Goal: Information Seeking & Learning: Learn about a topic

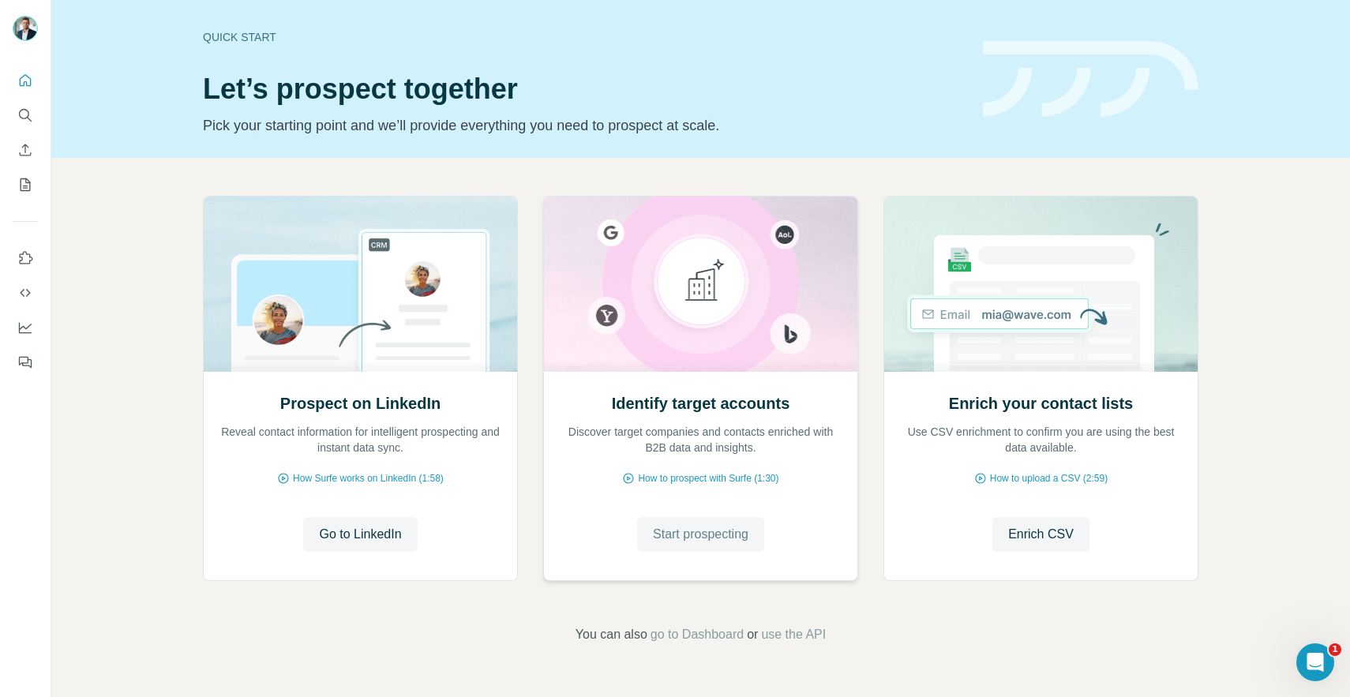
click at [735, 543] on span "Start prospecting" at bounding box center [700, 534] width 95 height 19
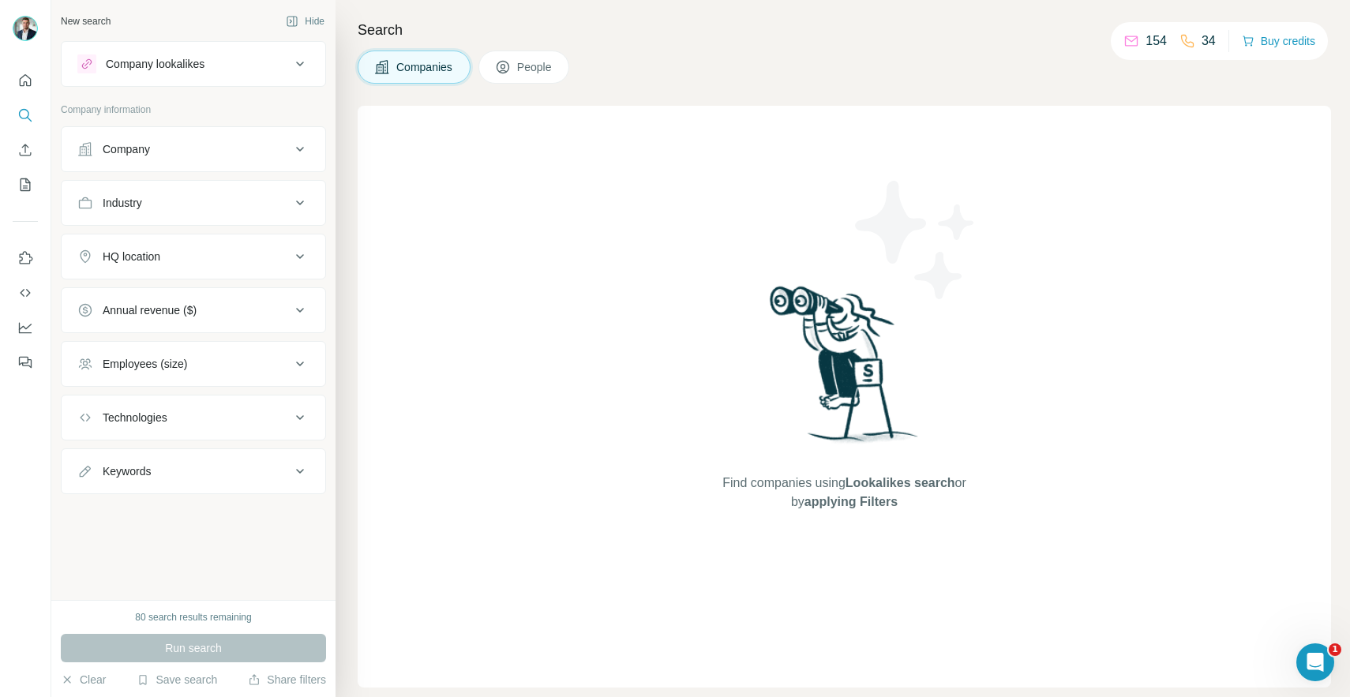
click at [212, 418] on div "Technologies" at bounding box center [183, 418] width 213 height 16
click at [153, 467] on input "text" at bounding box center [193, 457] width 232 height 28
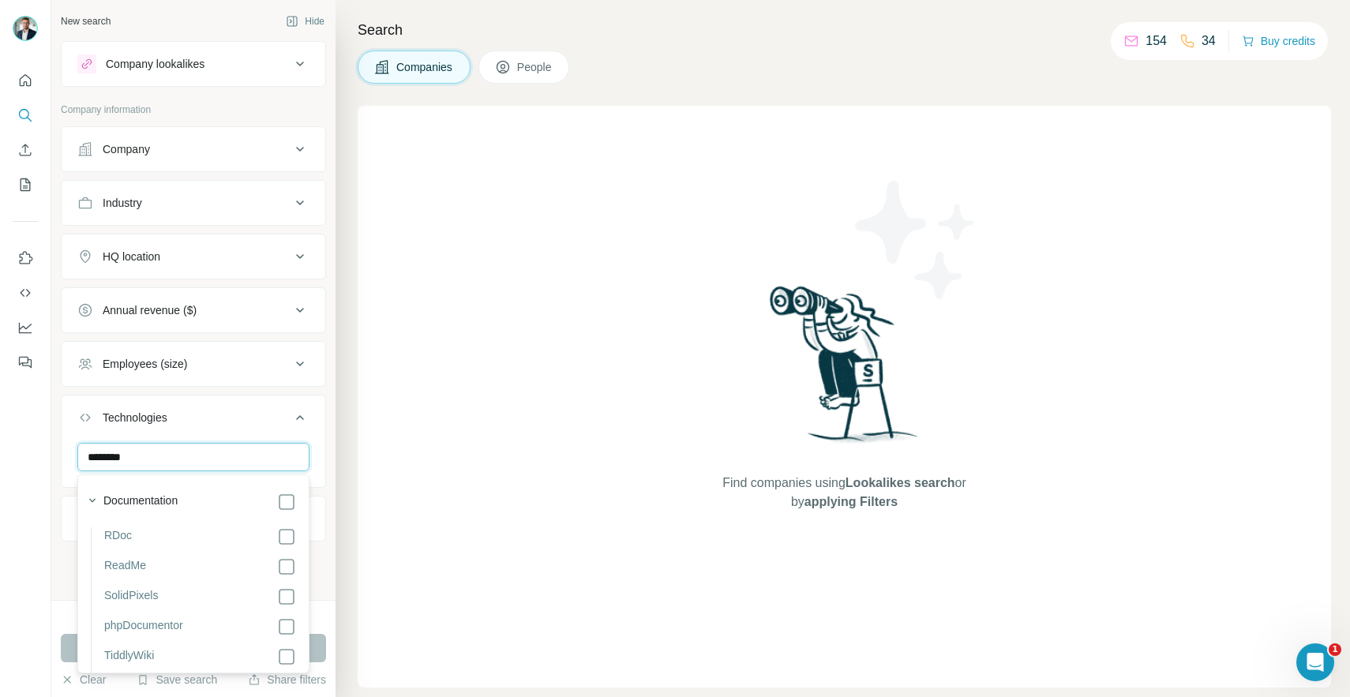
type input "********"
drag, startPoint x: 144, startPoint y: 455, endPoint x: 50, endPoint y: 444, distance: 95.4
click at [62, 446] on div "********" at bounding box center [194, 463] width 264 height 41
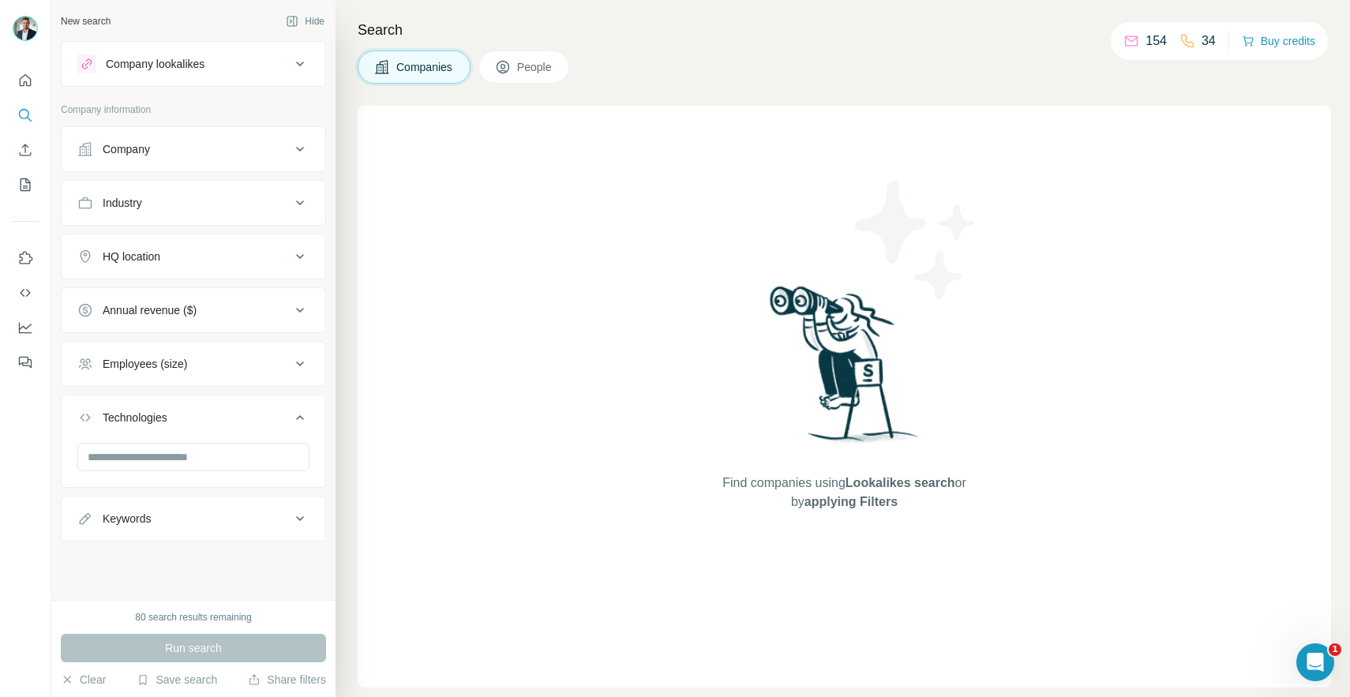
click at [160, 199] on div "Industry" at bounding box center [183, 203] width 213 height 16
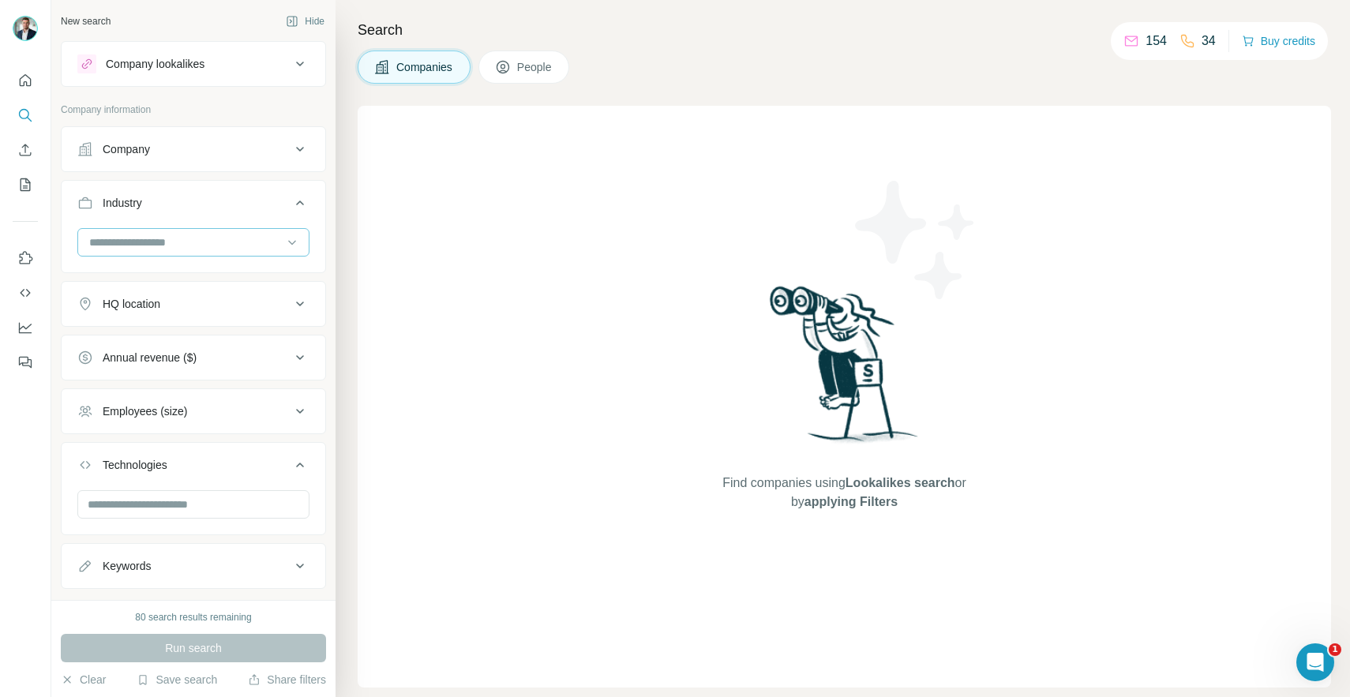
click at [176, 235] on input at bounding box center [185, 242] width 195 height 17
click at [170, 235] on input at bounding box center [185, 242] width 195 height 17
click at [170, 245] on input at bounding box center [185, 242] width 195 height 17
type input "*****"
click at [157, 275] on p "Document Management" at bounding box center [150, 278] width 118 height 16
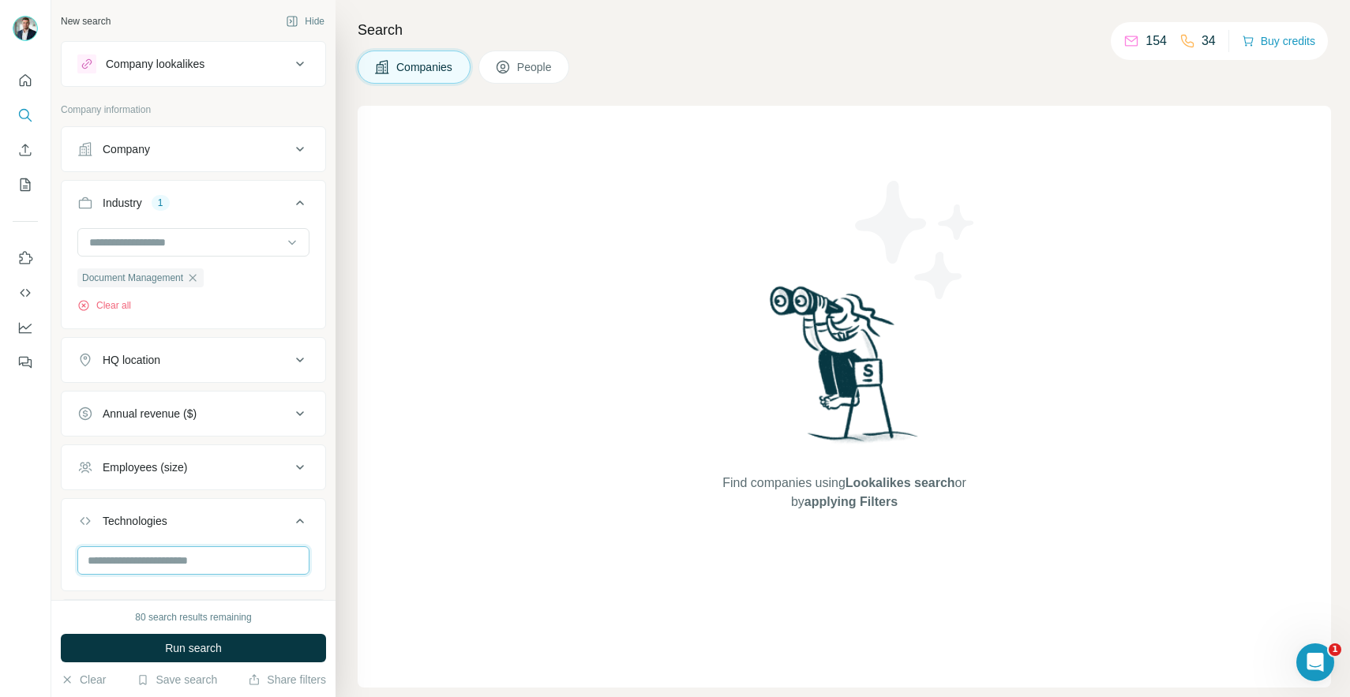
click at [168, 567] on input "text" at bounding box center [193, 560] width 232 height 28
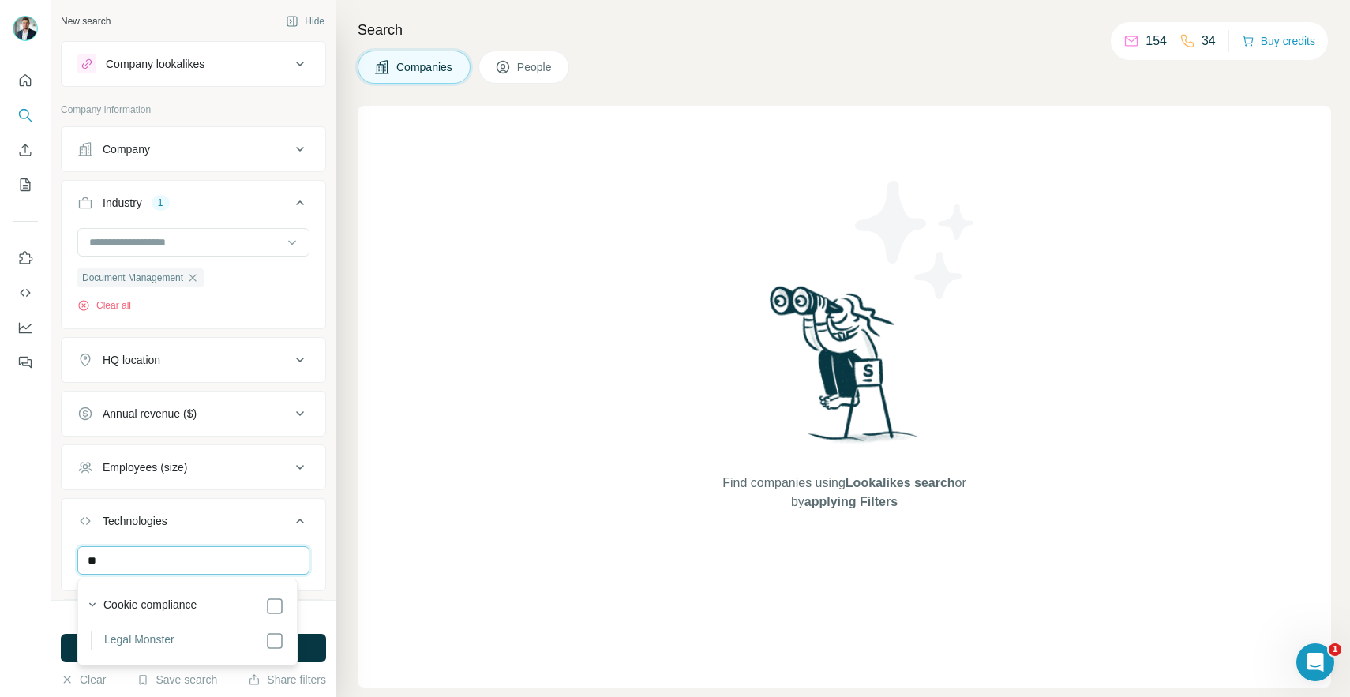
type input "*"
click at [456, 279] on div "Find companies using Lookalikes search or by applying Filters" at bounding box center [844, 397] width 973 height 582
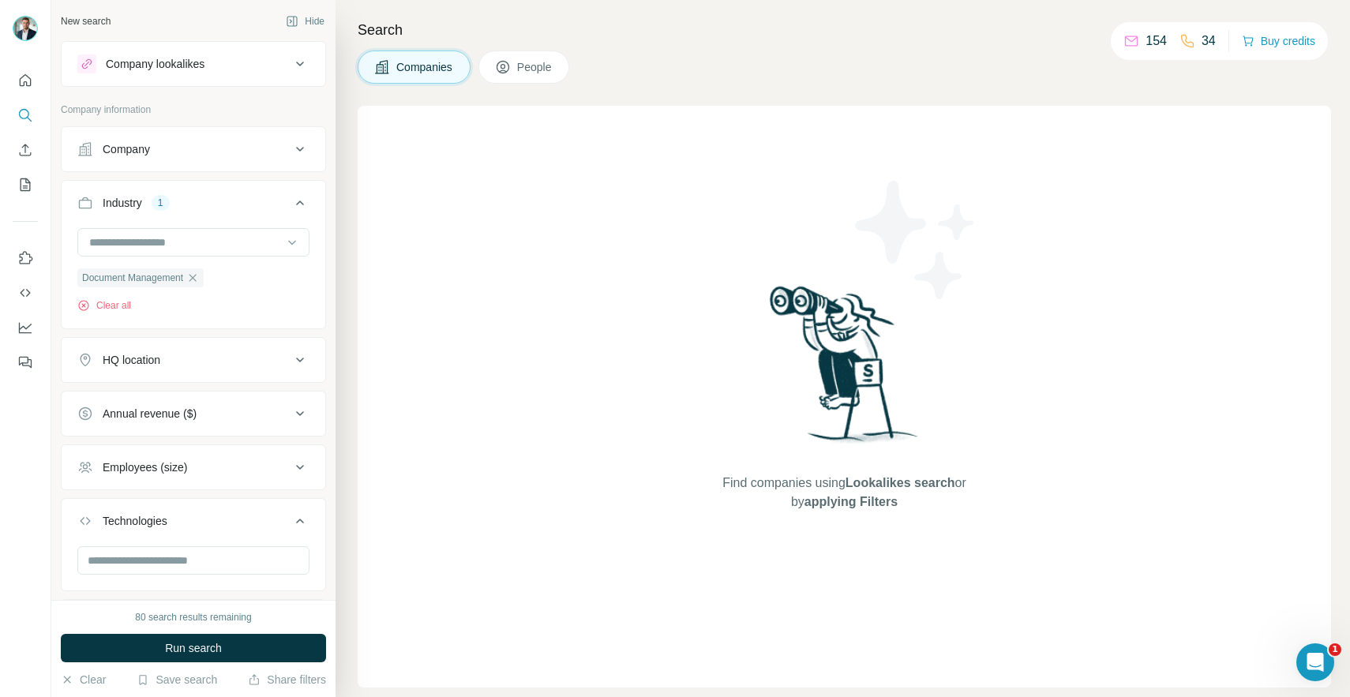
click at [133, 151] on div "Company" at bounding box center [126, 149] width 47 height 16
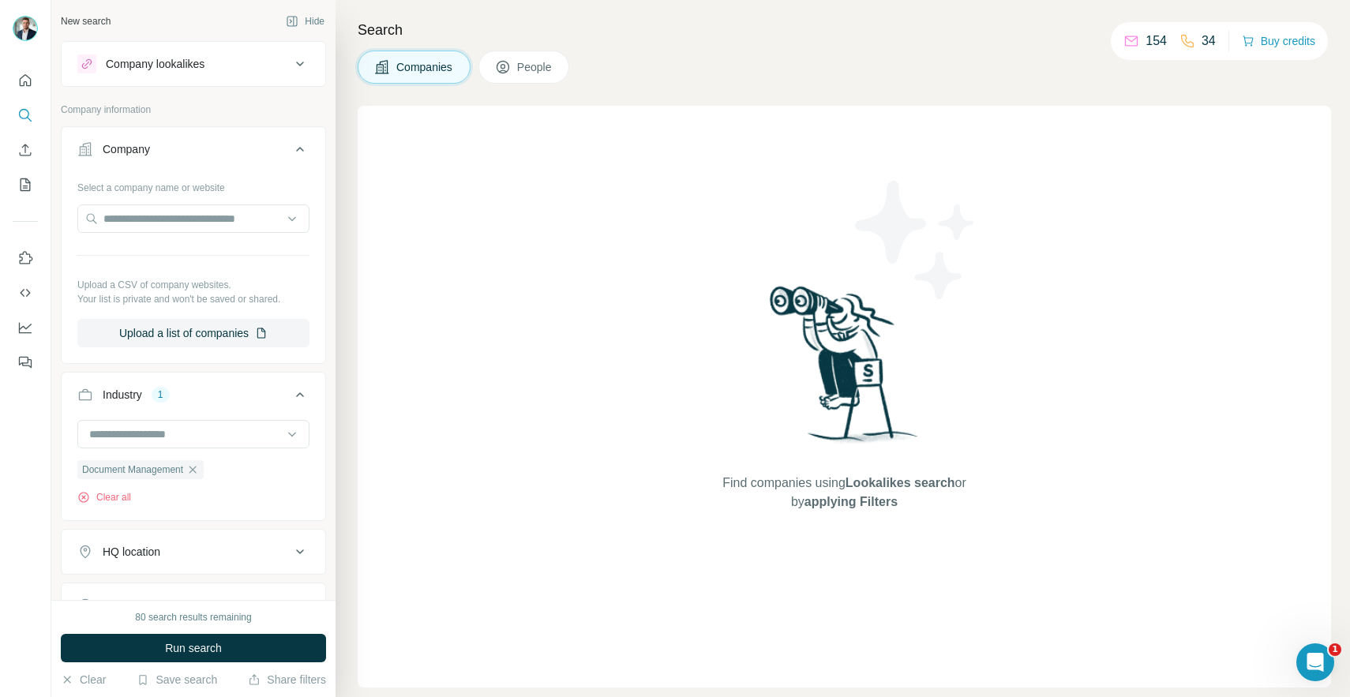
click at [256, 162] on button "Company" at bounding box center [194, 152] width 264 height 44
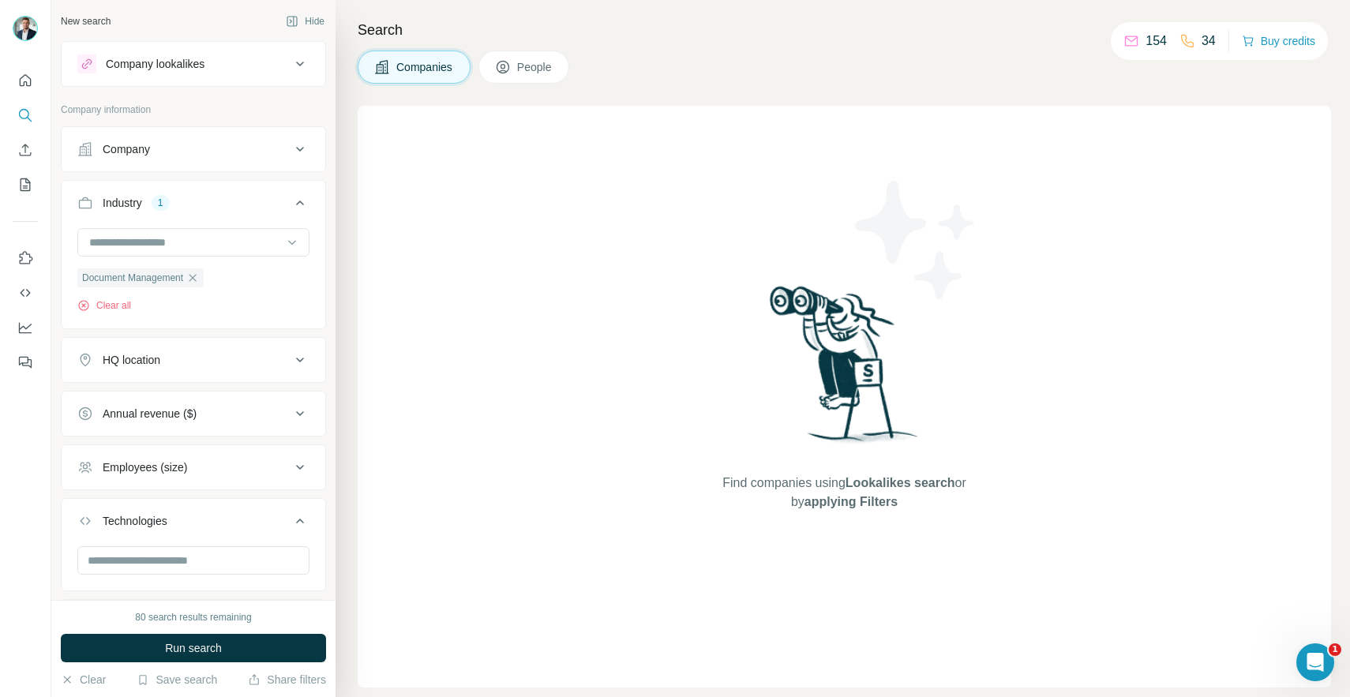
click at [258, 212] on button "Industry 1" at bounding box center [194, 206] width 264 height 44
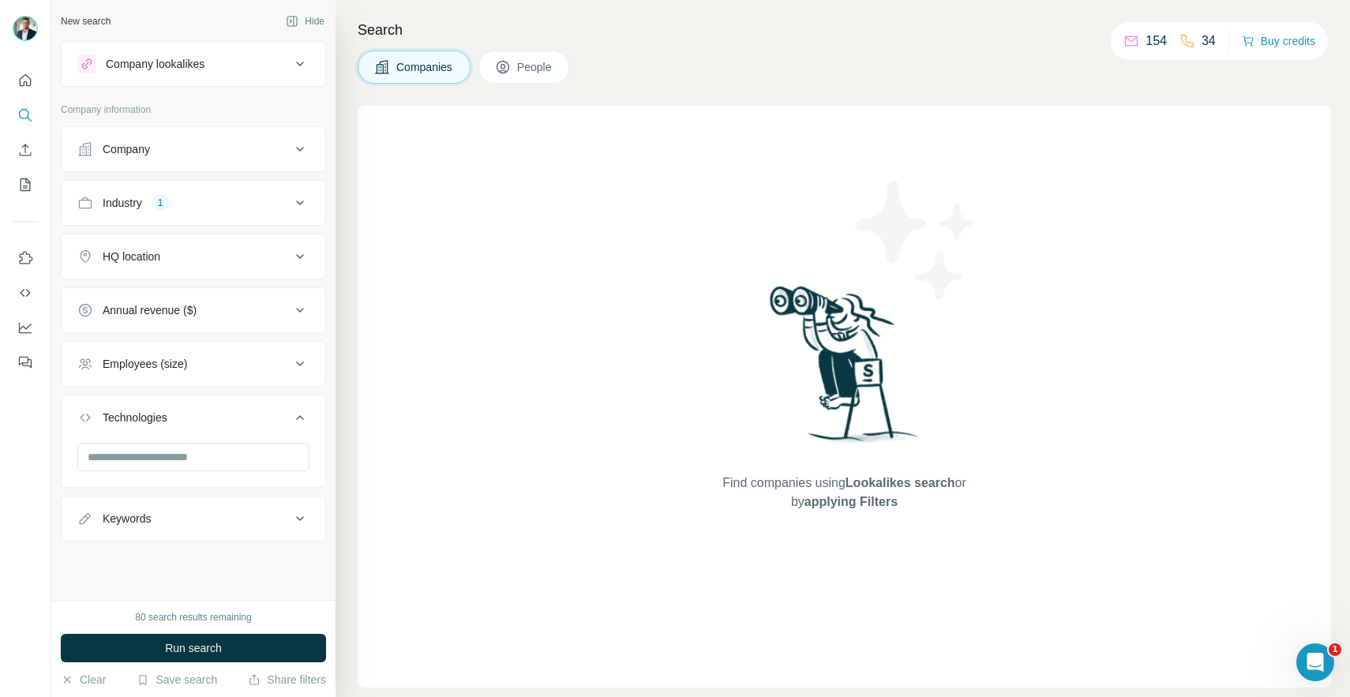
click at [258, 212] on button "Industry 1" at bounding box center [194, 203] width 264 height 38
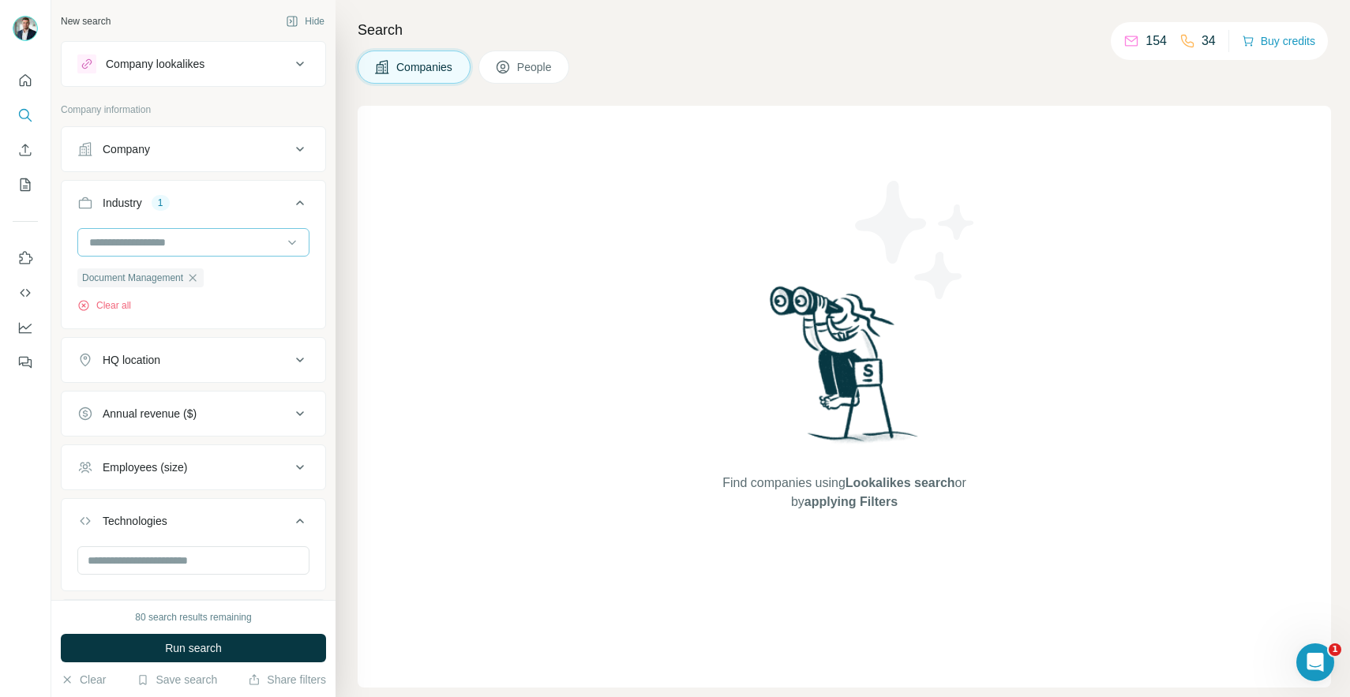
click at [199, 250] on input at bounding box center [185, 242] width 195 height 17
click at [205, 245] on input at bounding box center [185, 242] width 195 height 17
click at [246, 461] on div "Employees (size)" at bounding box center [183, 467] width 213 height 16
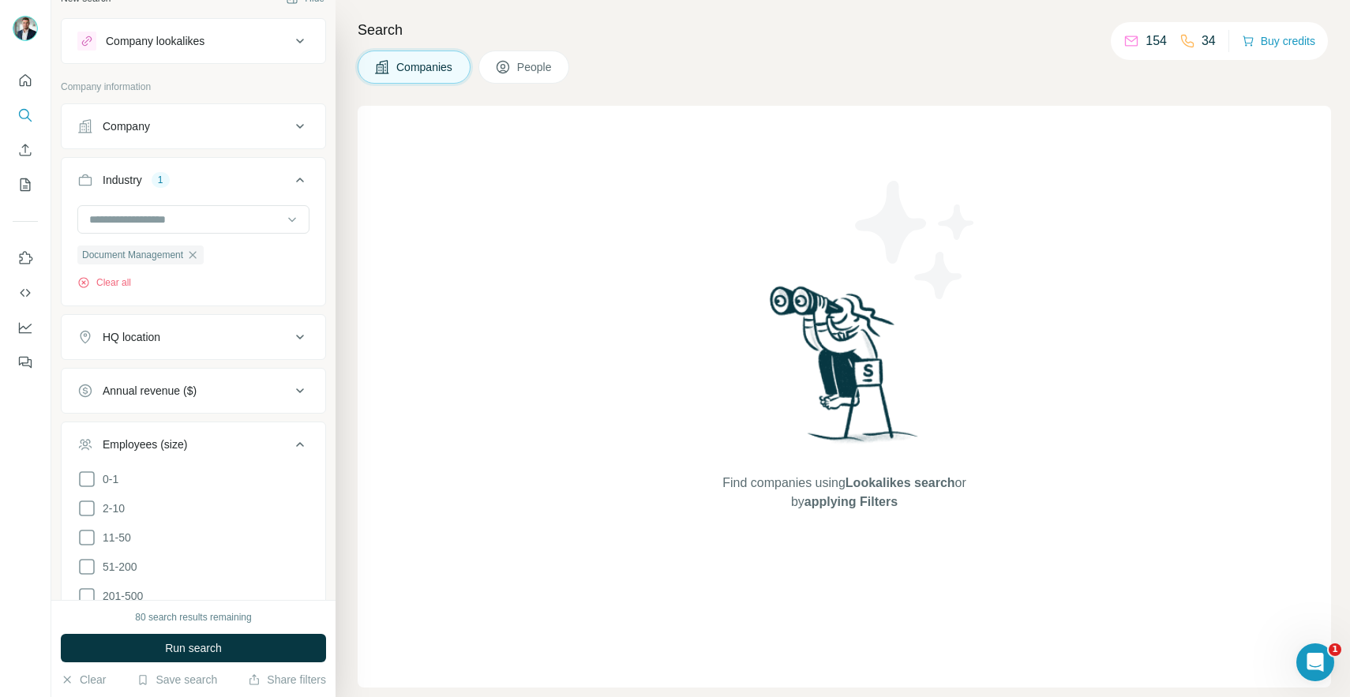
scroll to position [29, 0]
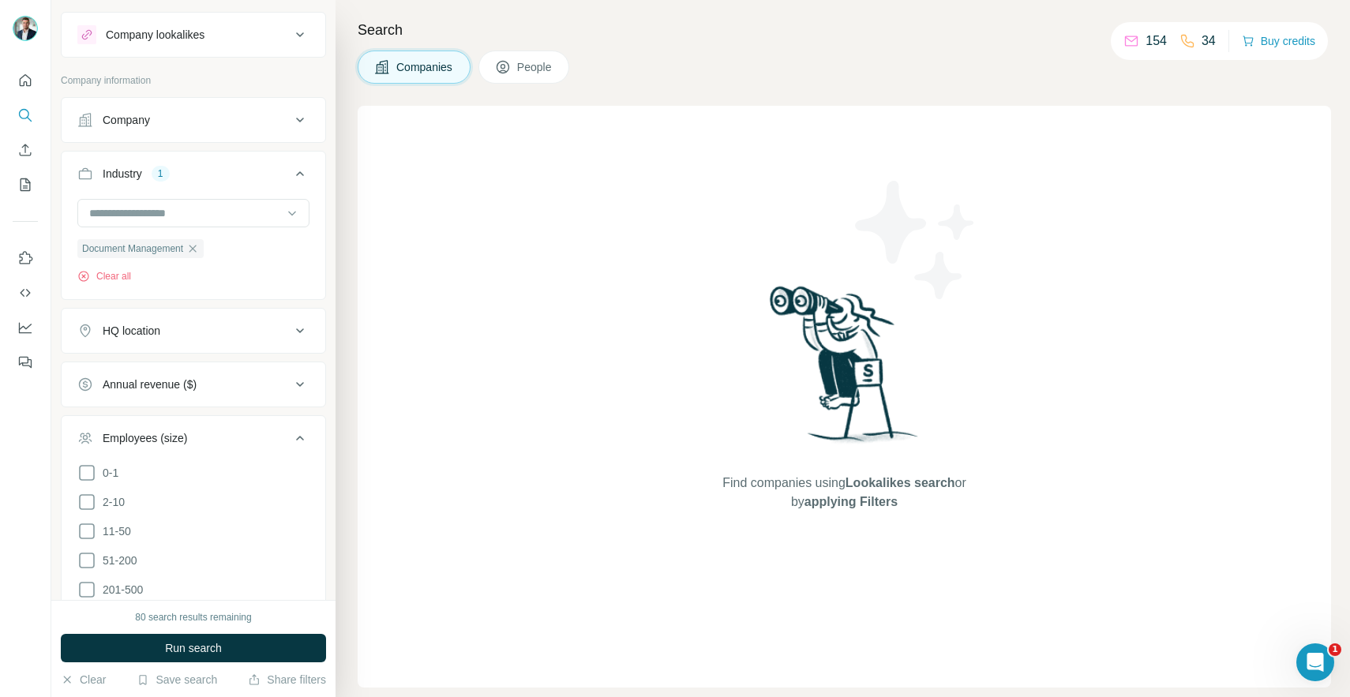
click at [197, 335] on div "HQ location" at bounding box center [183, 331] width 213 height 16
click at [197, 375] on input "text" at bounding box center [193, 370] width 232 height 28
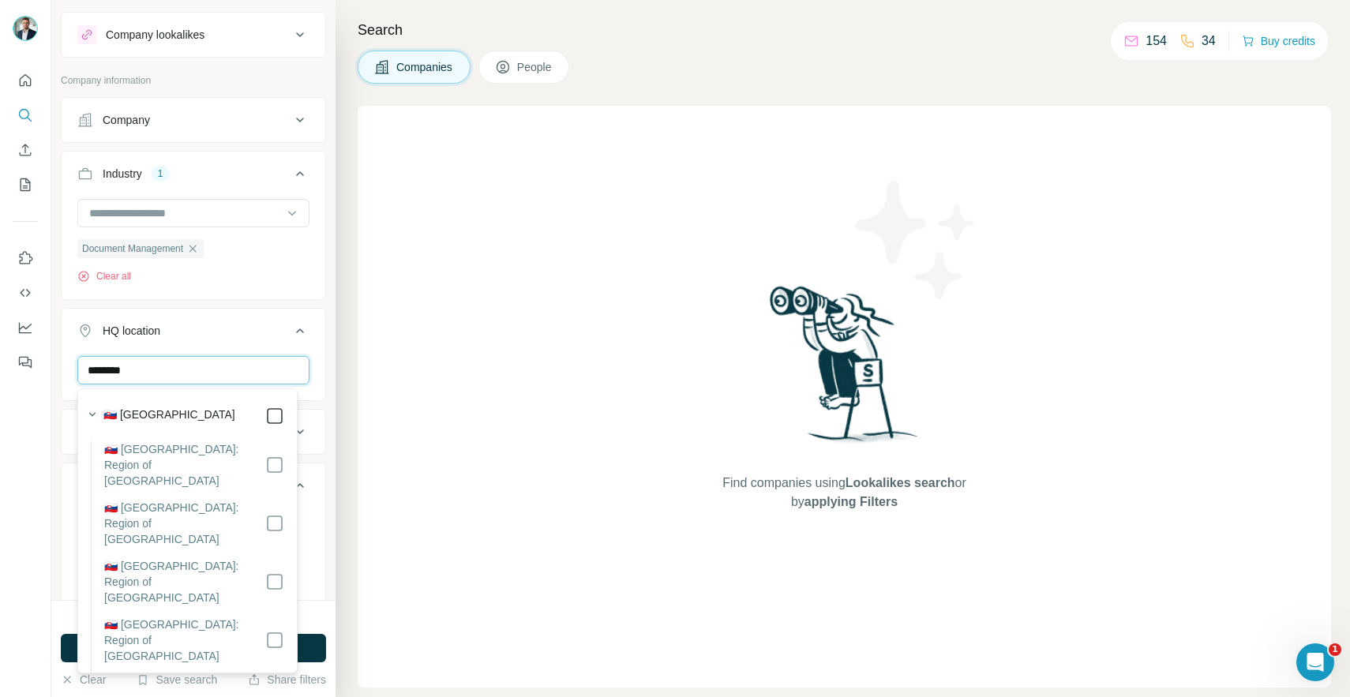
type input "********"
click at [290, 335] on icon at bounding box center [299, 330] width 19 height 19
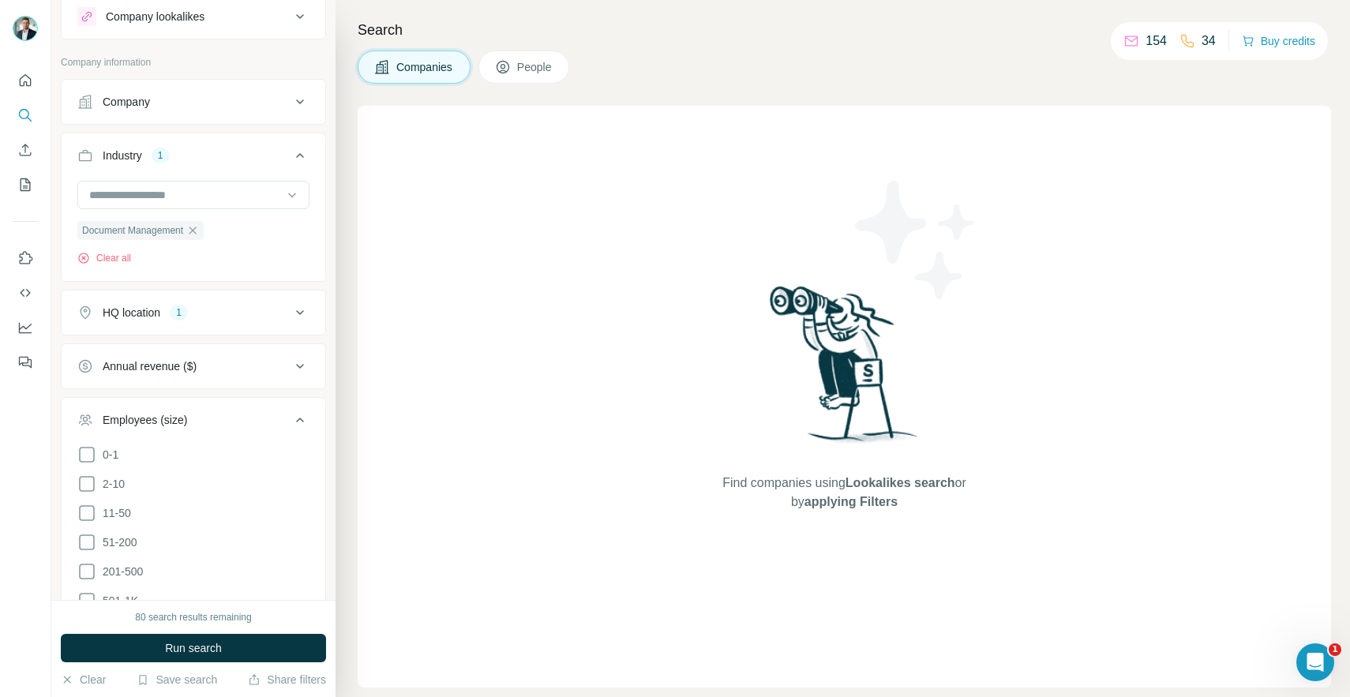
scroll to position [64, 0]
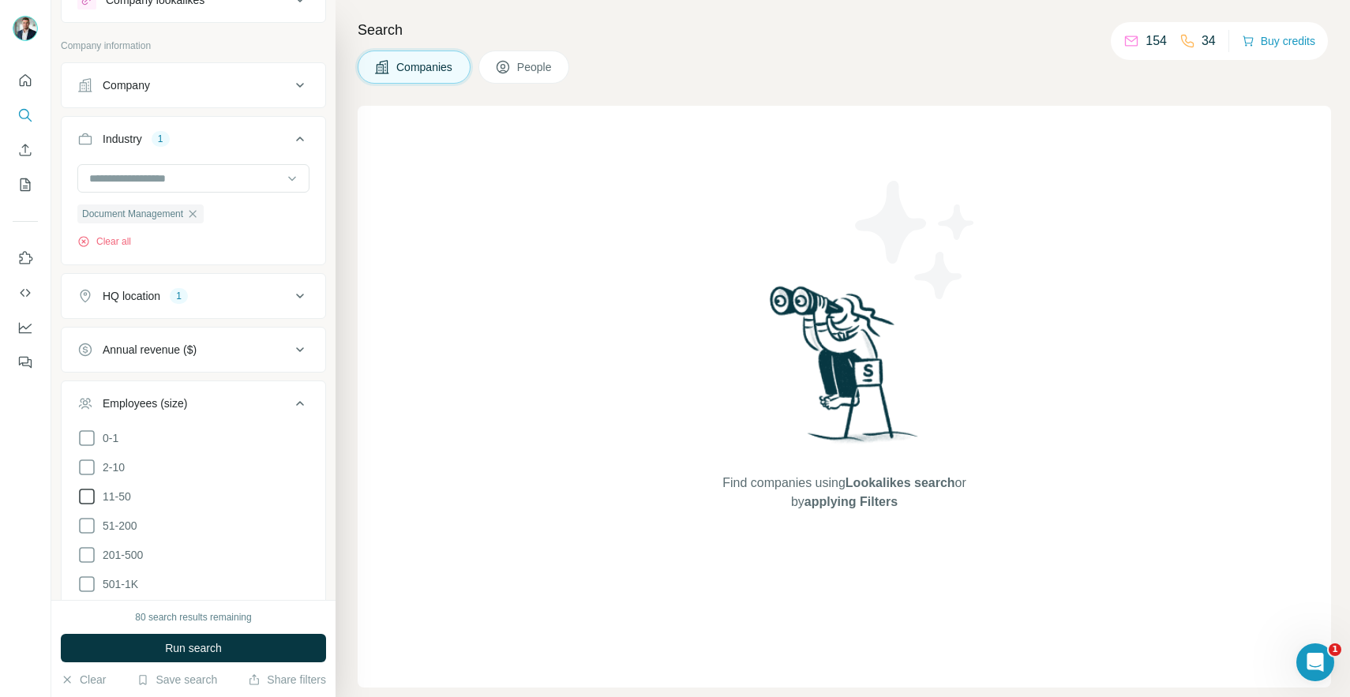
click at [84, 494] on icon at bounding box center [86, 496] width 19 height 19
click at [82, 470] on icon at bounding box center [86, 467] width 19 height 19
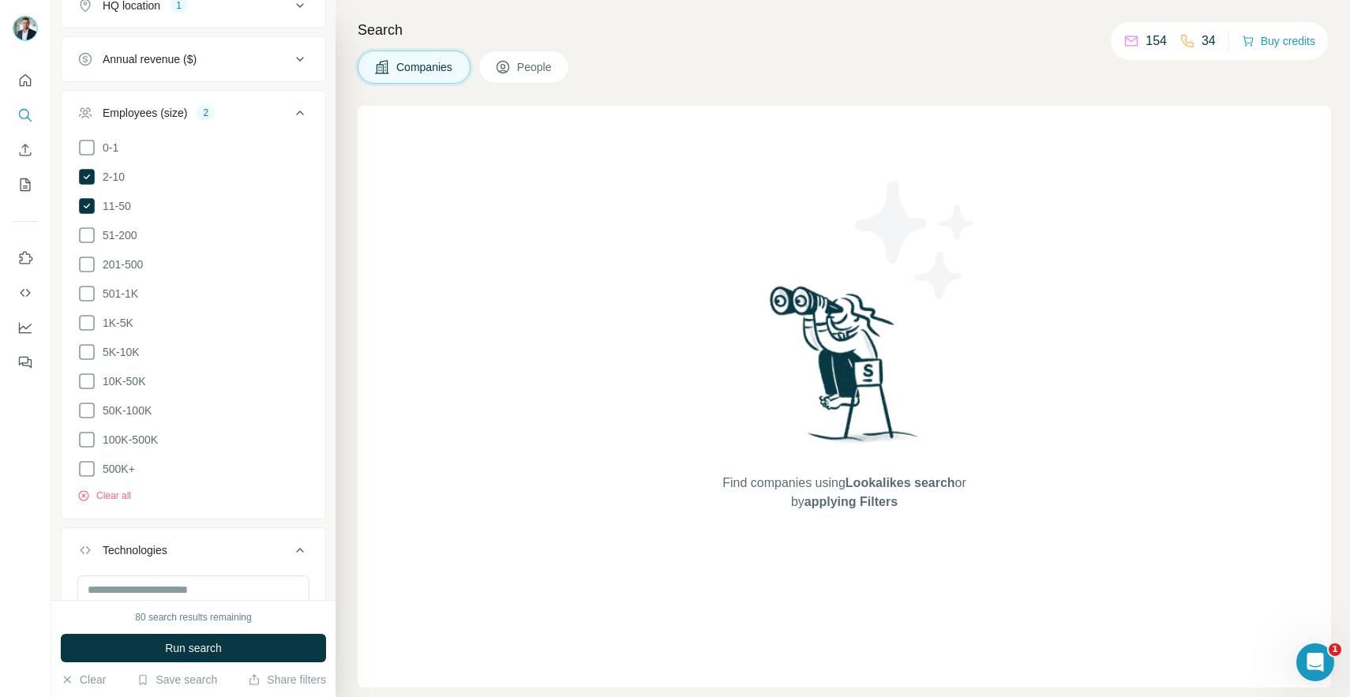
scroll to position [468, 0]
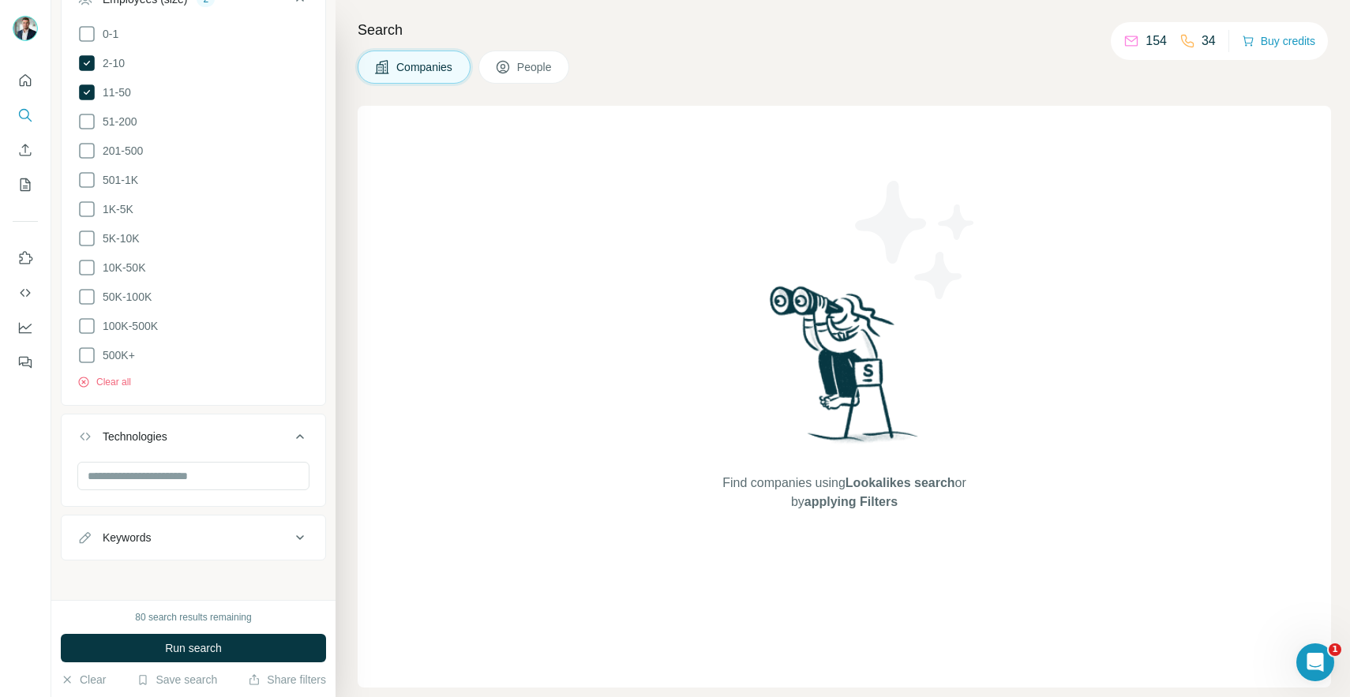
click at [248, 541] on button "Keywords" at bounding box center [194, 538] width 264 height 38
click at [208, 570] on input "text" at bounding box center [177, 577] width 200 height 28
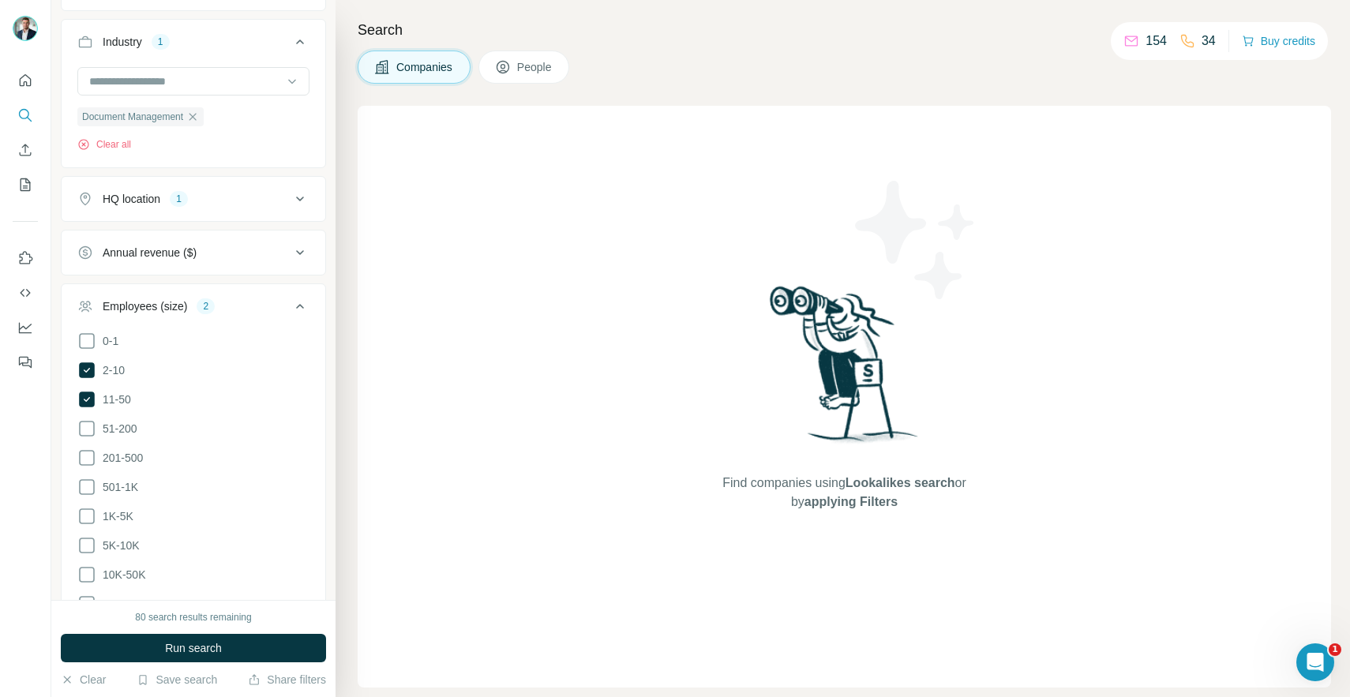
scroll to position [78, 0]
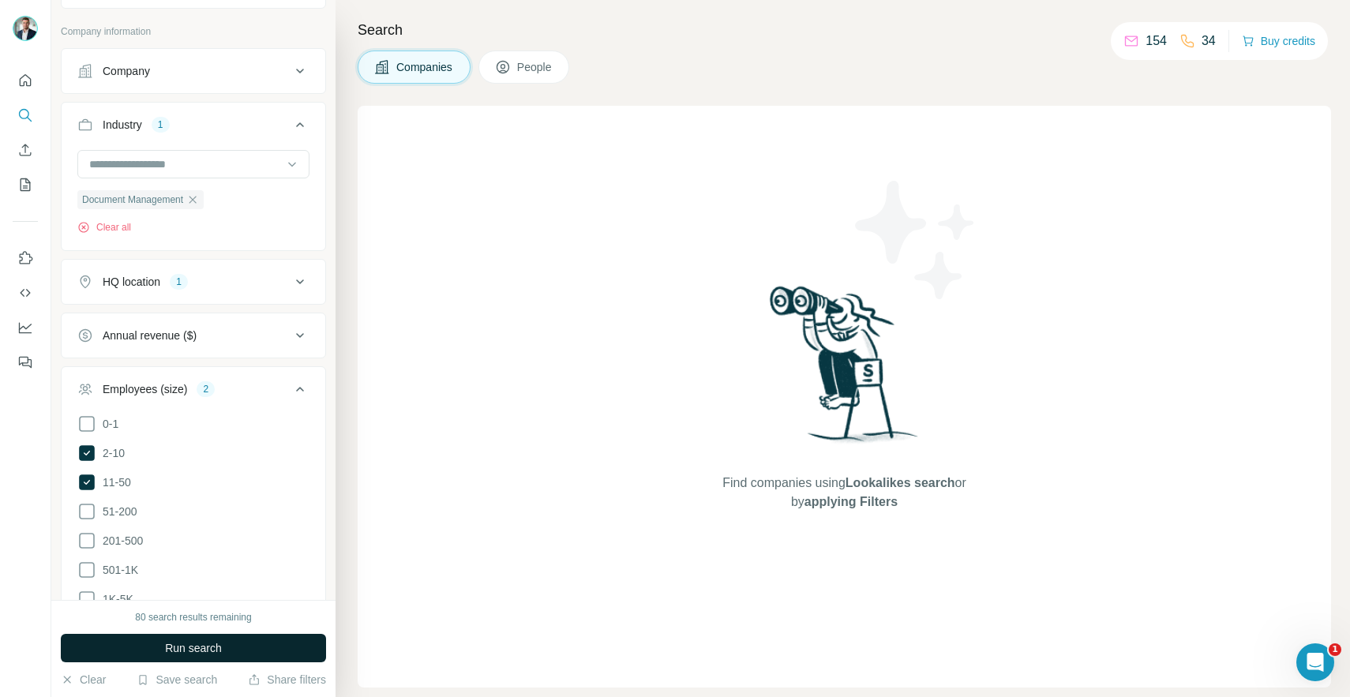
click at [197, 649] on span "Run search" at bounding box center [193, 648] width 57 height 16
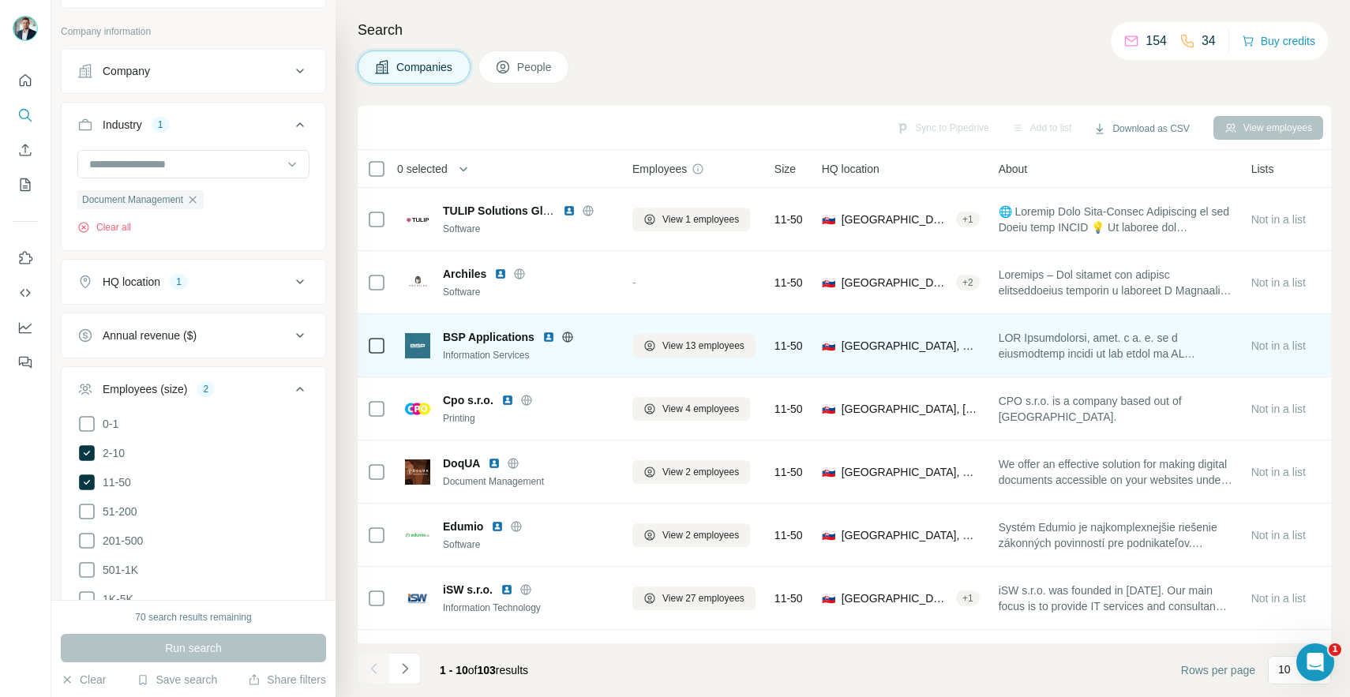
scroll to position [185, 0]
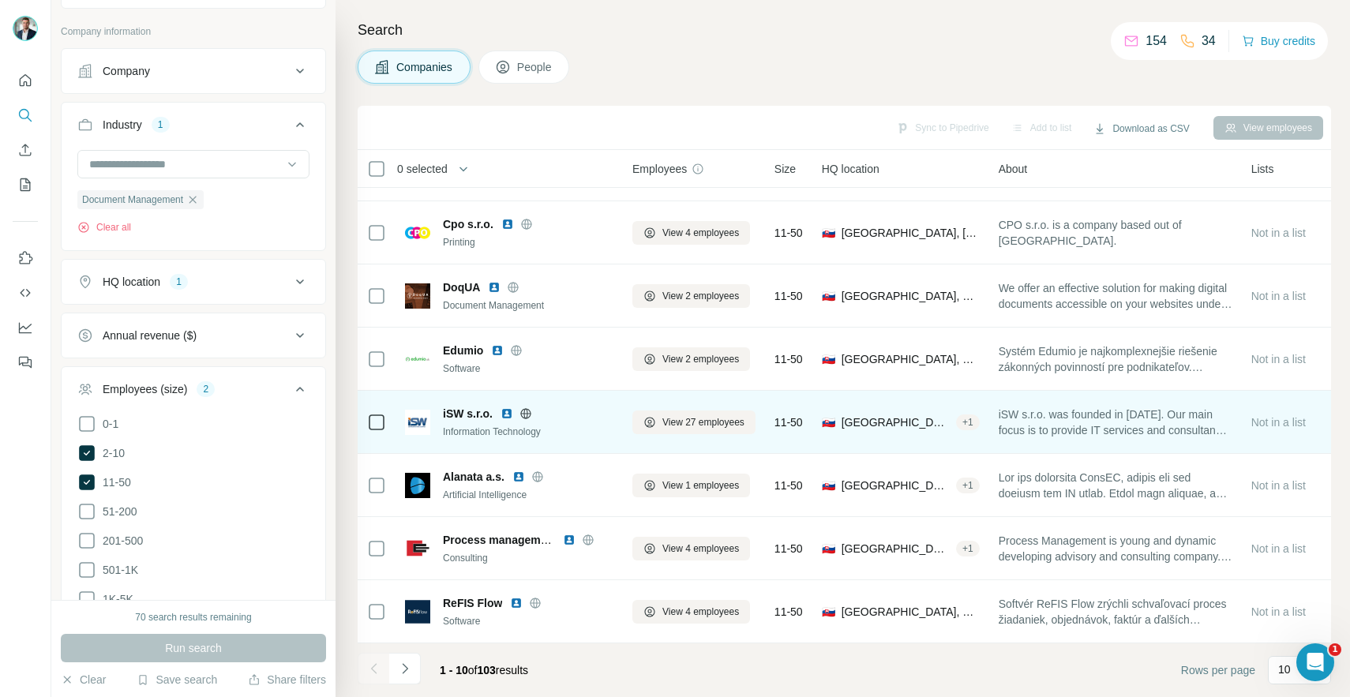
click at [1136, 421] on span "iSW s.r.o. was founded in [DATE]. Our main focus is to provide IT services and …" at bounding box center [1115, 422] width 234 height 32
click at [1134, 421] on span "iSW s.r.o. was founded in [DATE]. Our main focus is to provide IT services and …" at bounding box center [1115, 422] width 234 height 32
click at [1123, 406] on span "iSW s.r.o. was founded in [DATE]. Our main focus is to provide IT services and …" at bounding box center [1115, 422] width 234 height 32
click at [1119, 406] on span "iSW s.r.o. was founded in [DATE]. Our main focus is to provide IT services and …" at bounding box center [1115, 422] width 234 height 32
click at [1135, 413] on span "iSW s.r.o. was founded in [DATE]. Our main focus is to provide IT services and …" at bounding box center [1115, 422] width 234 height 32
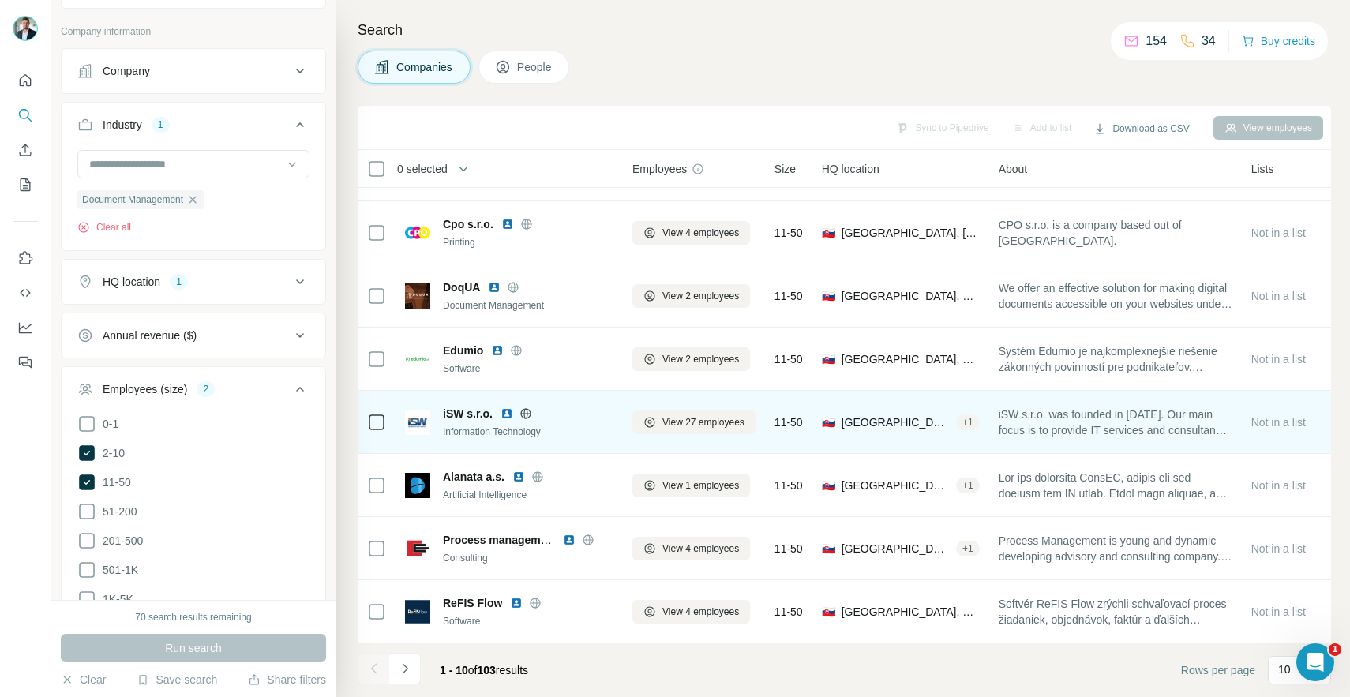
click at [1135, 413] on span "iSW s.r.o. was founded in [DATE]. Our main focus is to provide IT services and …" at bounding box center [1115, 422] width 234 height 32
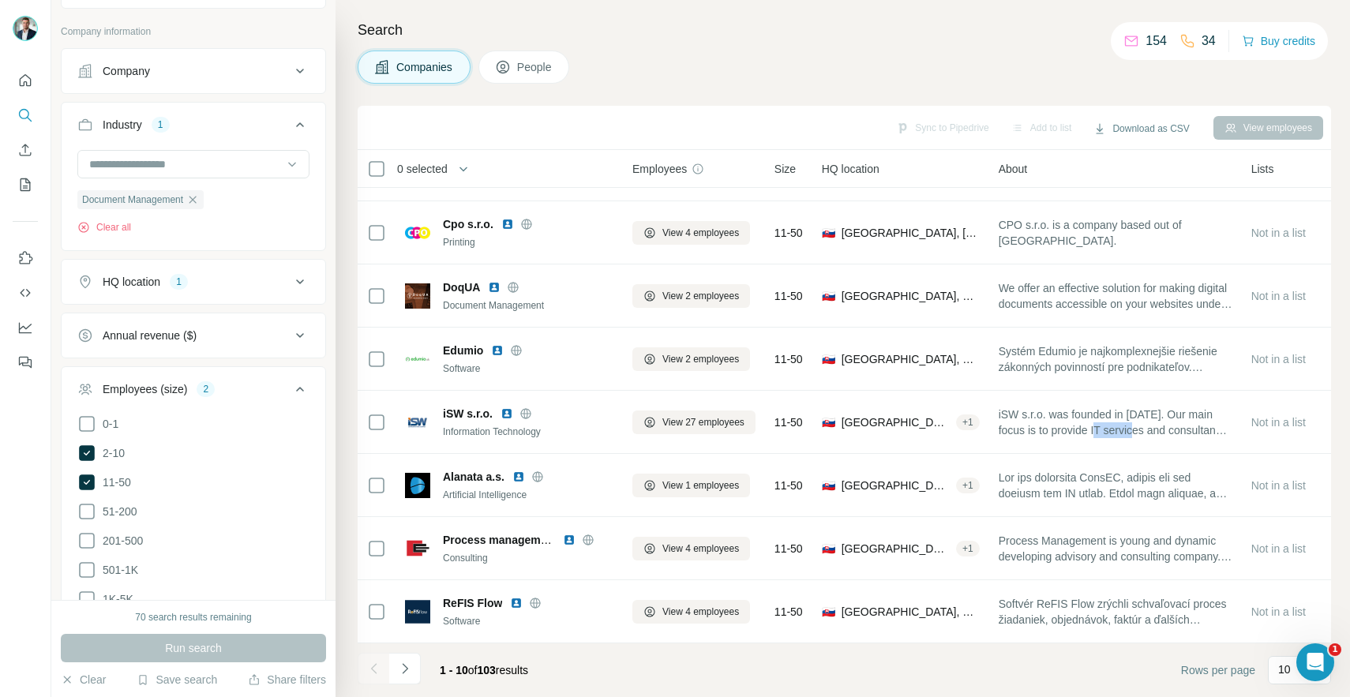
scroll to position [0, 0]
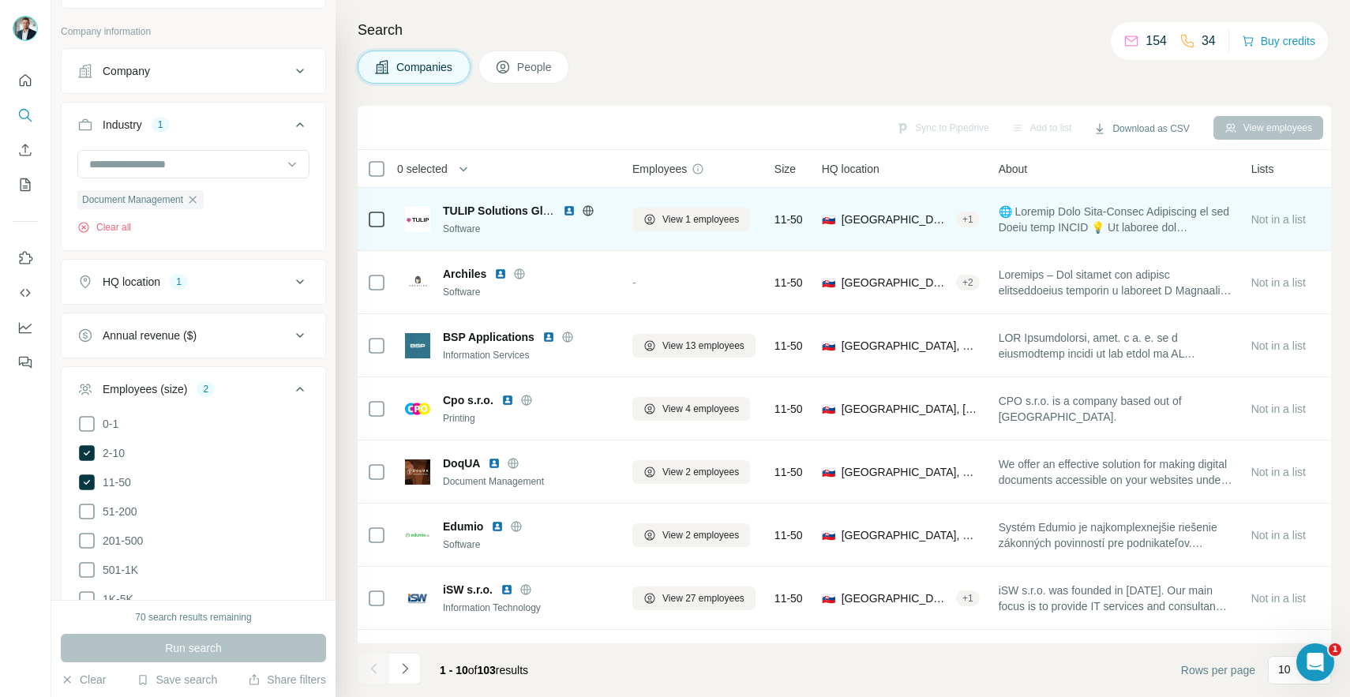
click at [1158, 221] on span at bounding box center [1115, 220] width 234 height 32
click at [1186, 226] on span at bounding box center [1115, 220] width 234 height 32
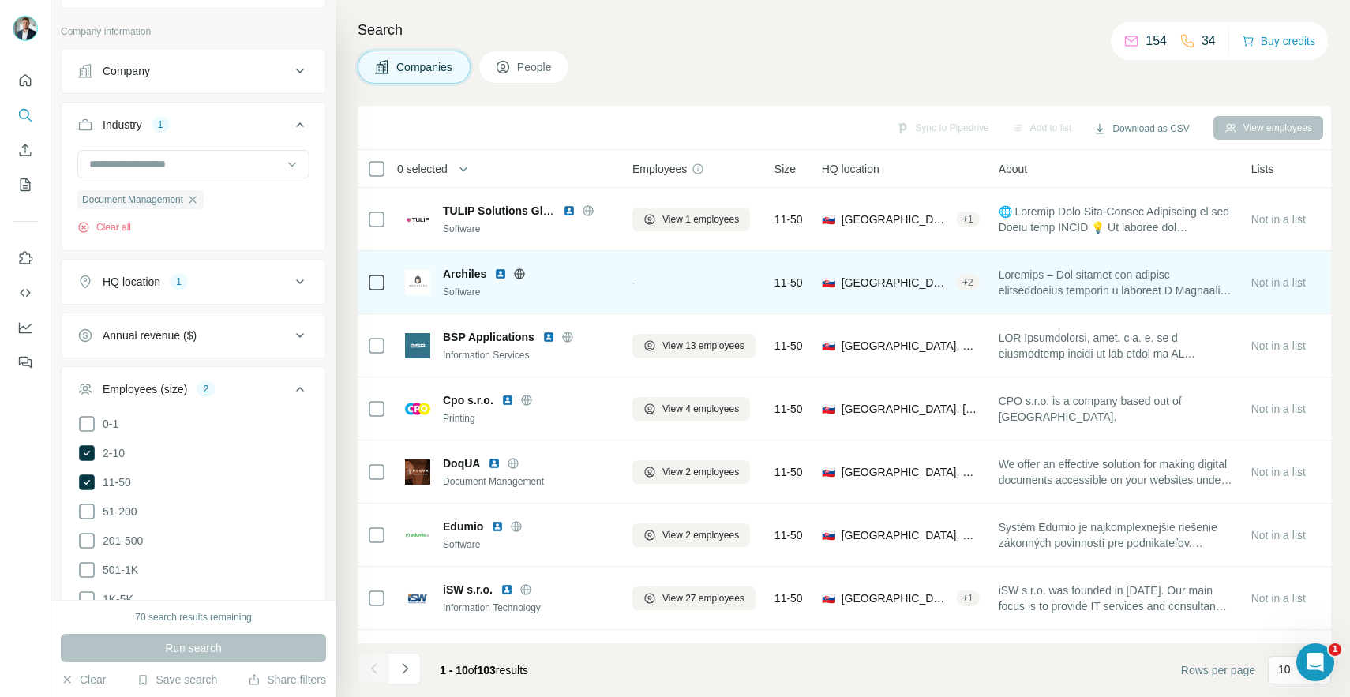
click at [1119, 282] on span at bounding box center [1115, 283] width 234 height 32
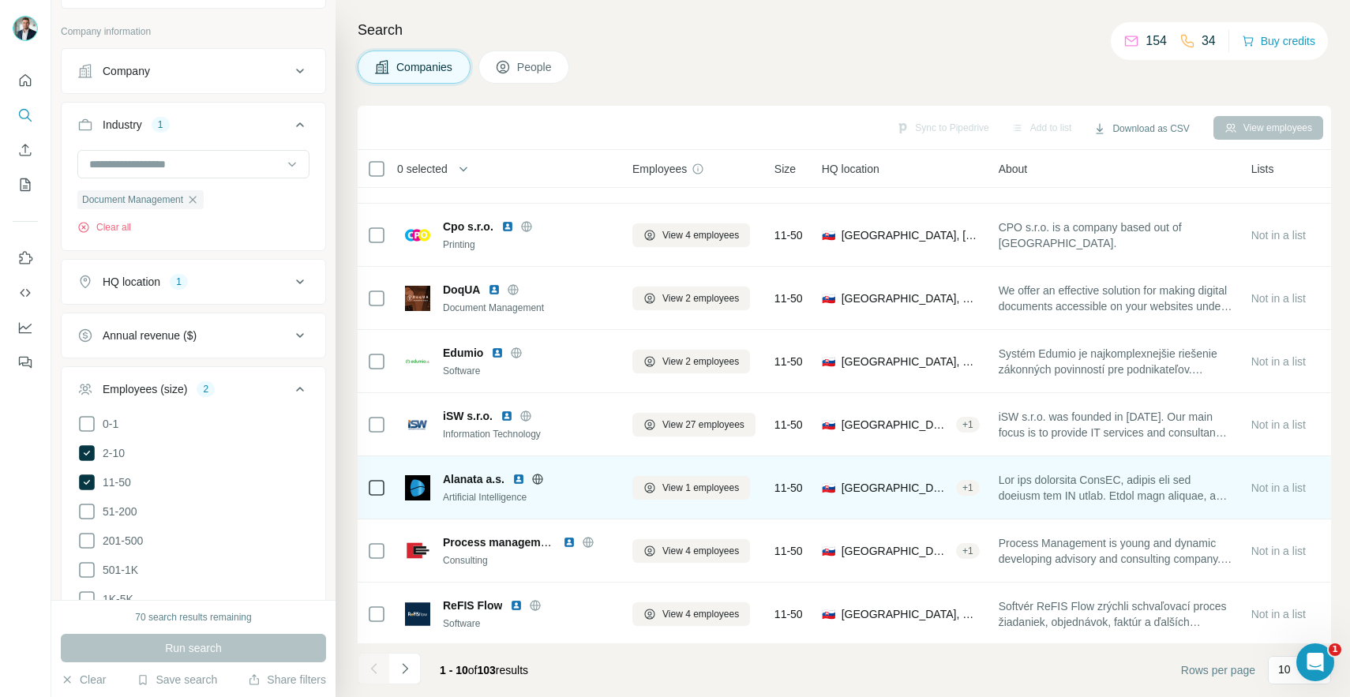
scroll to position [185, 0]
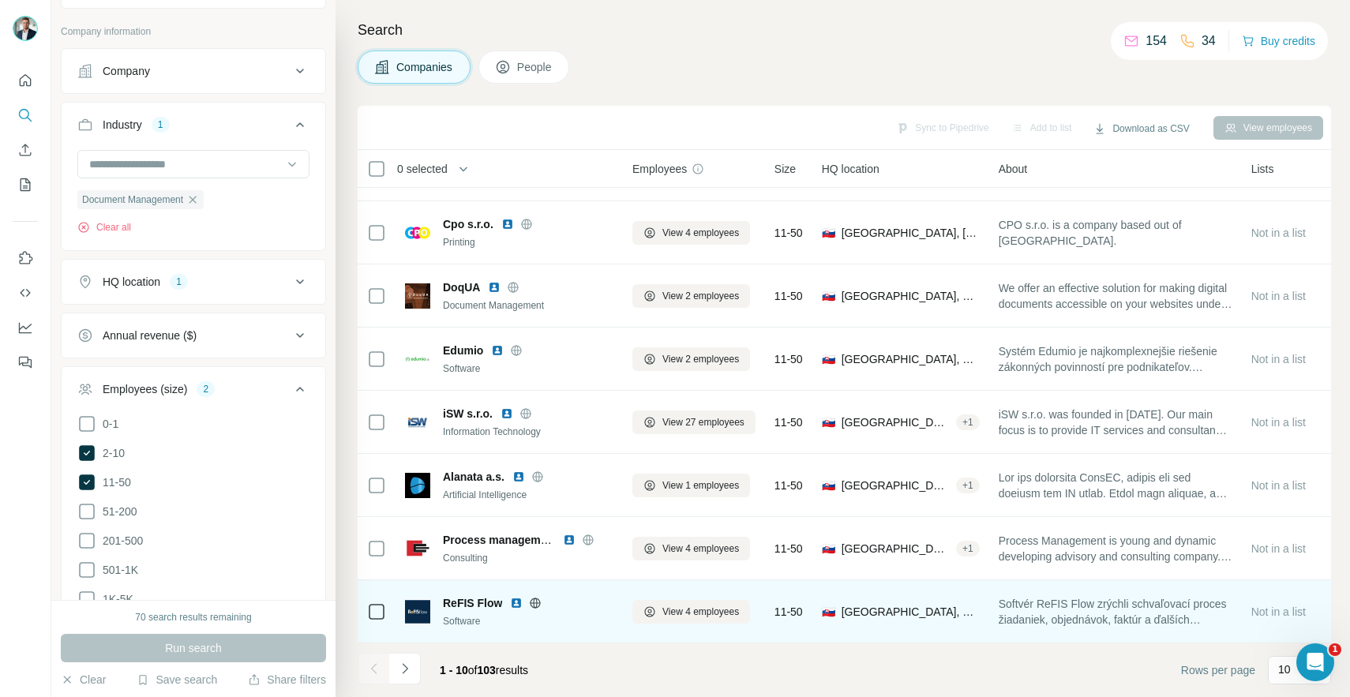
click at [1144, 610] on span "Softvér ReFIS Flow zrýchli schvaľovací proces žiadaniek, objednávok, faktúr a ď…" at bounding box center [1115, 612] width 234 height 32
click at [584, 621] on div "ReFIS Flow Software" at bounding box center [509, 611] width 208 height 43
click at [459, 599] on span "ReFIS Flow" at bounding box center [472, 603] width 59 height 16
click at [459, 595] on span "ReFIS Flow" at bounding box center [472, 603] width 59 height 16
click at [428, 604] on img at bounding box center [417, 611] width 25 height 25
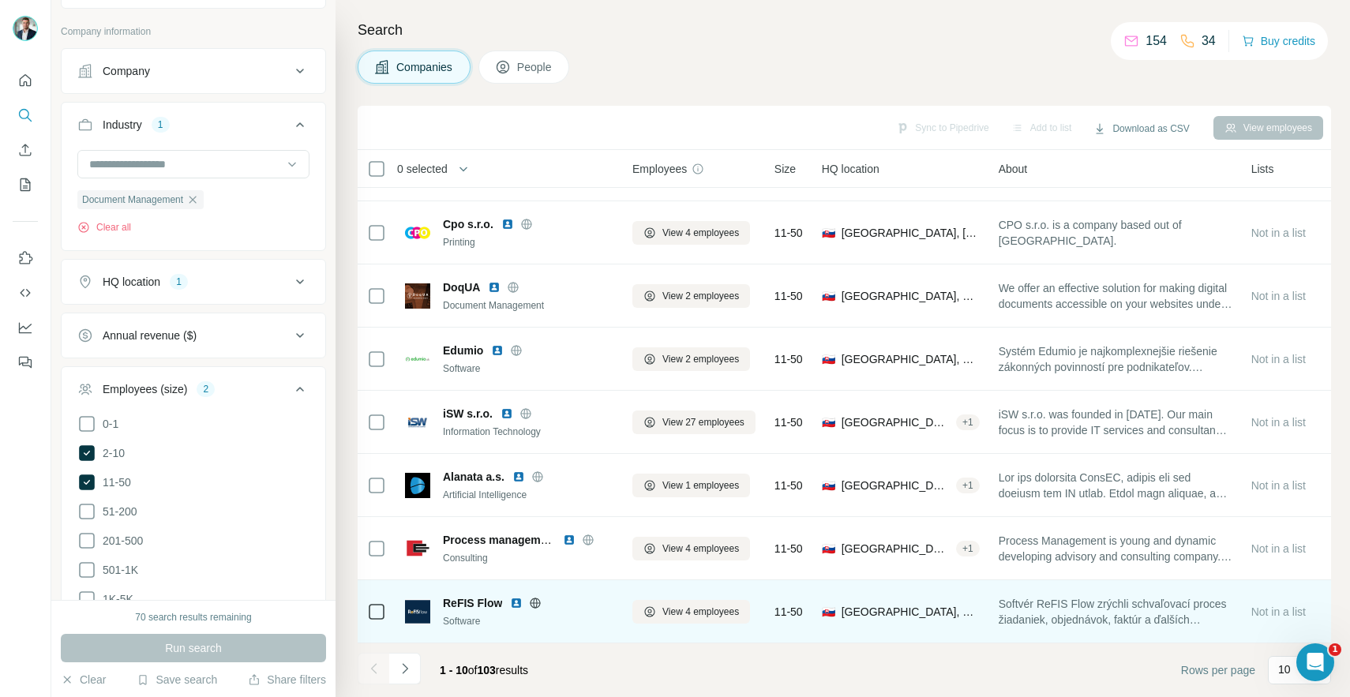
click at [373, 610] on icon at bounding box center [376, 611] width 19 height 19
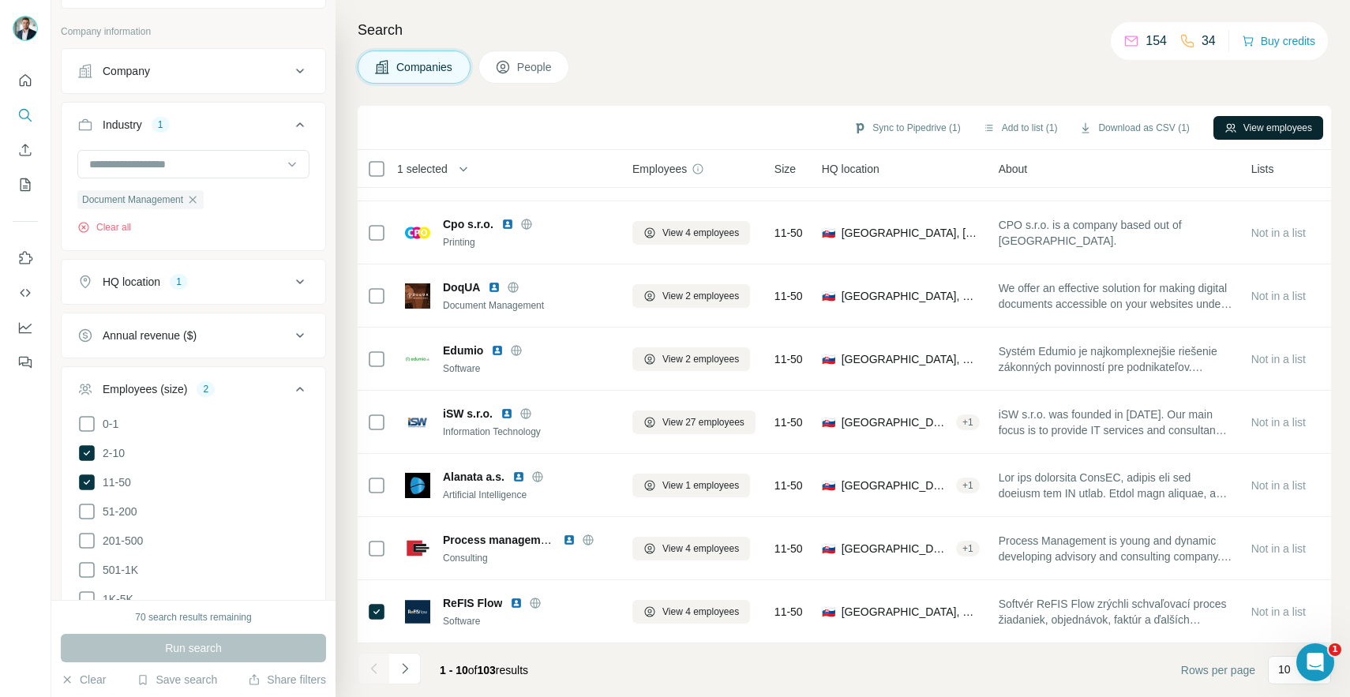
click at [1241, 125] on button "View employees" at bounding box center [1268, 128] width 110 height 24
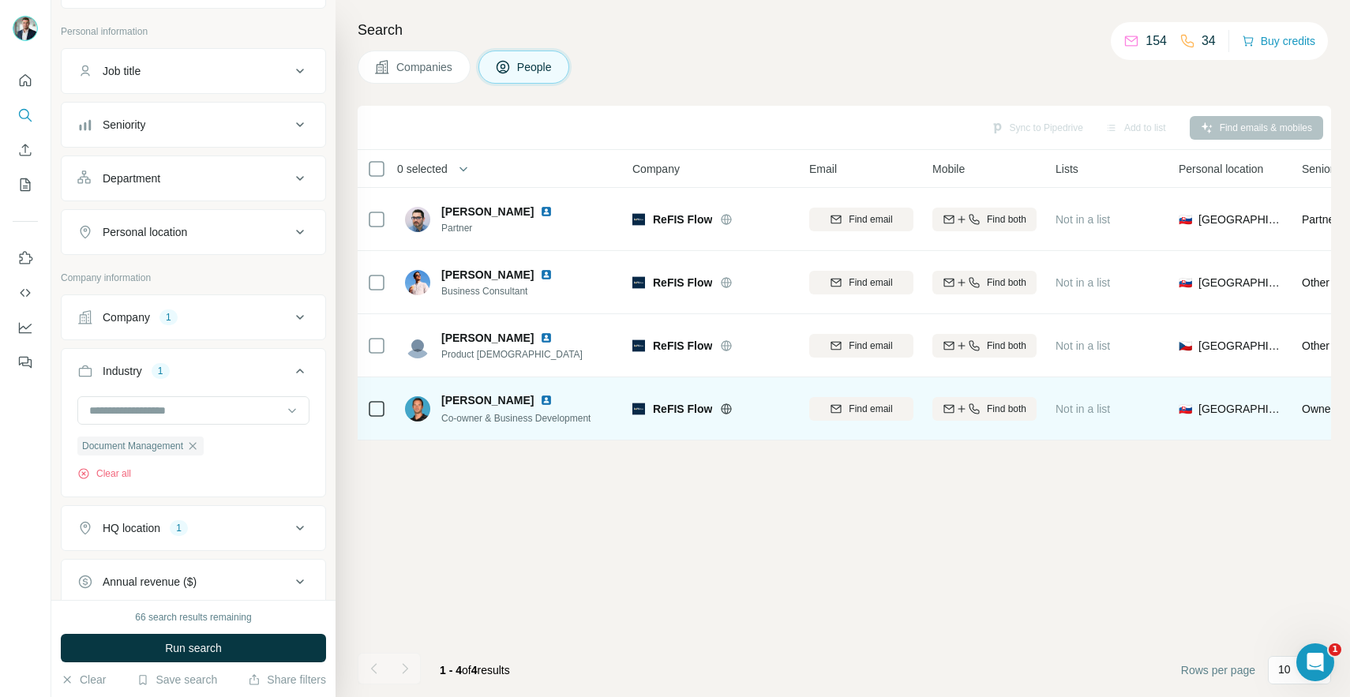
click at [691, 414] on span "ReFIS Flow" at bounding box center [682, 409] width 59 height 16
click at [725, 406] on icon at bounding box center [726, 409] width 13 height 13
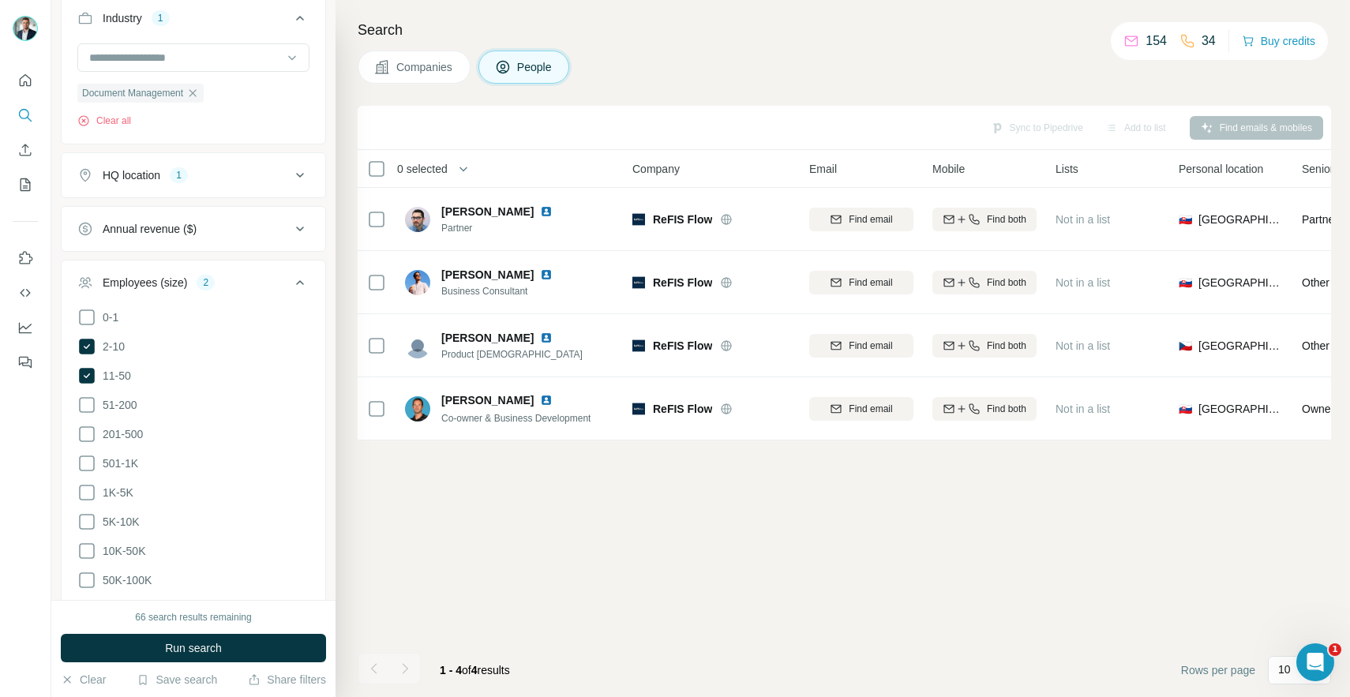
scroll to position [762, 0]
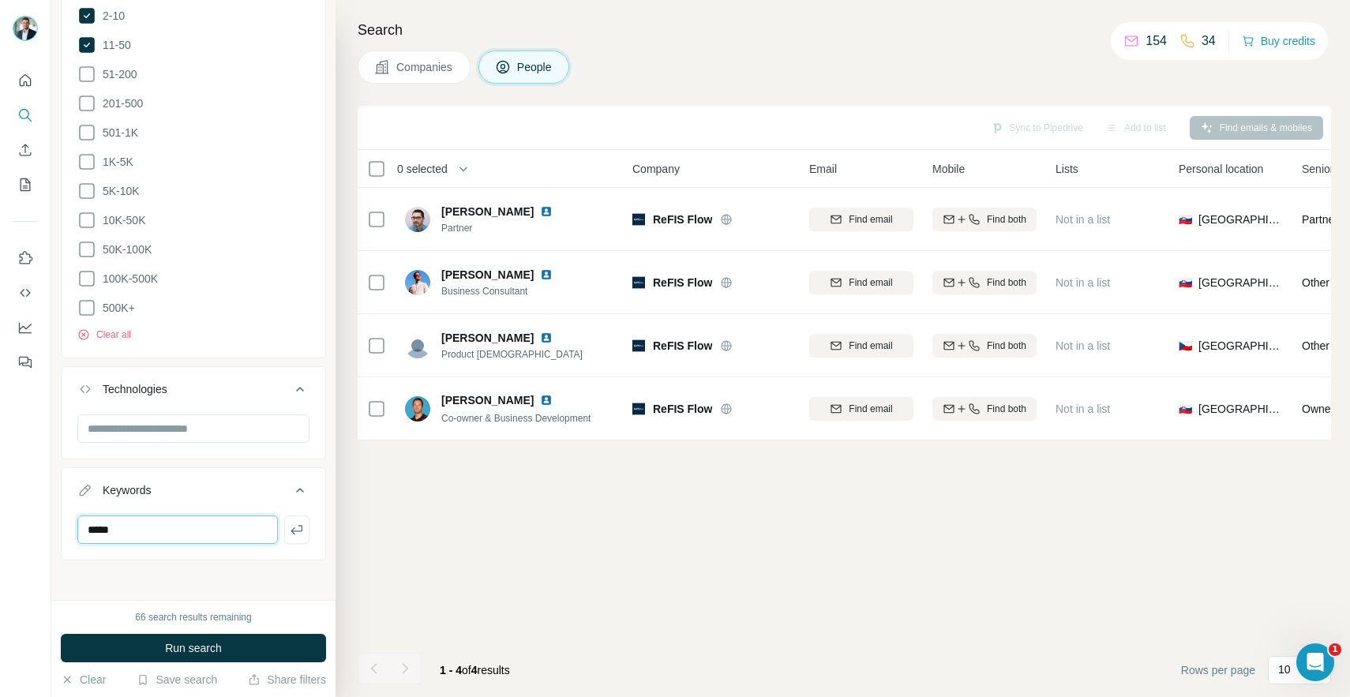
click at [188, 522] on input "*****" at bounding box center [177, 529] width 200 height 28
type input "*********"
click at [181, 644] on span "Run search" at bounding box center [193, 648] width 57 height 16
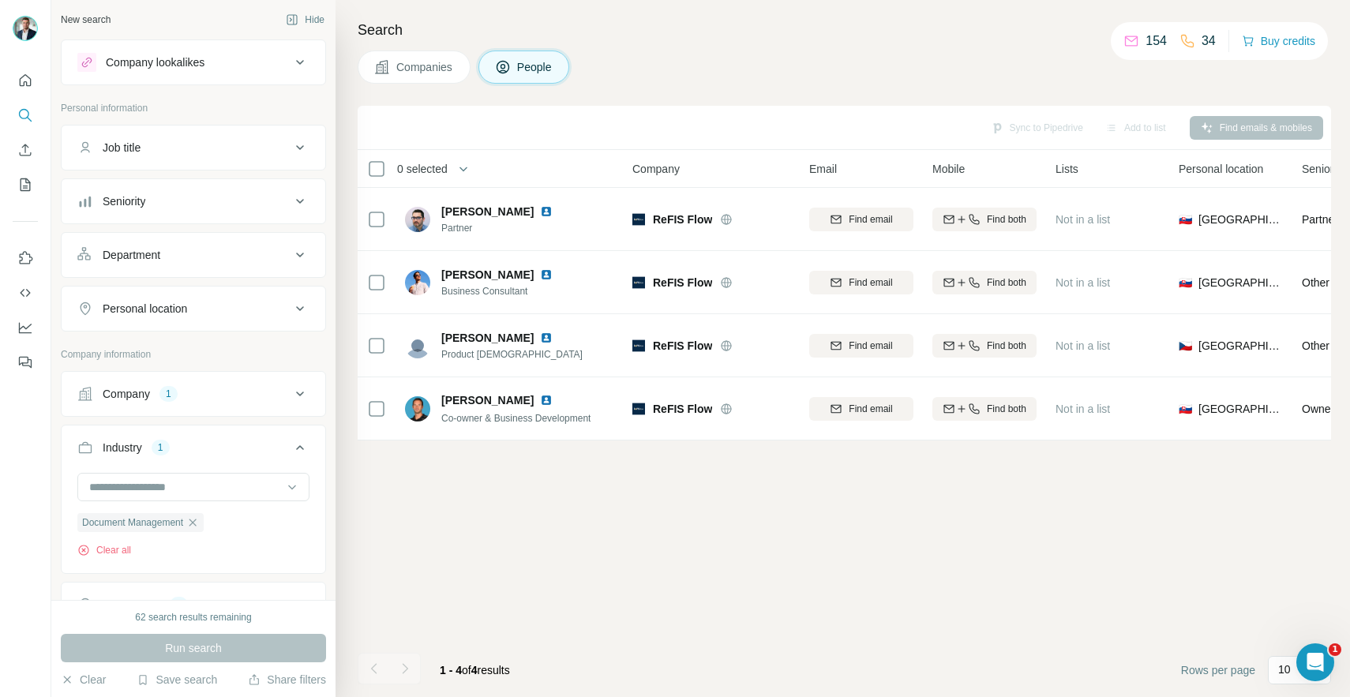
scroll to position [0, 0]
click at [422, 70] on span "Companies" at bounding box center [425, 67] width 58 height 16
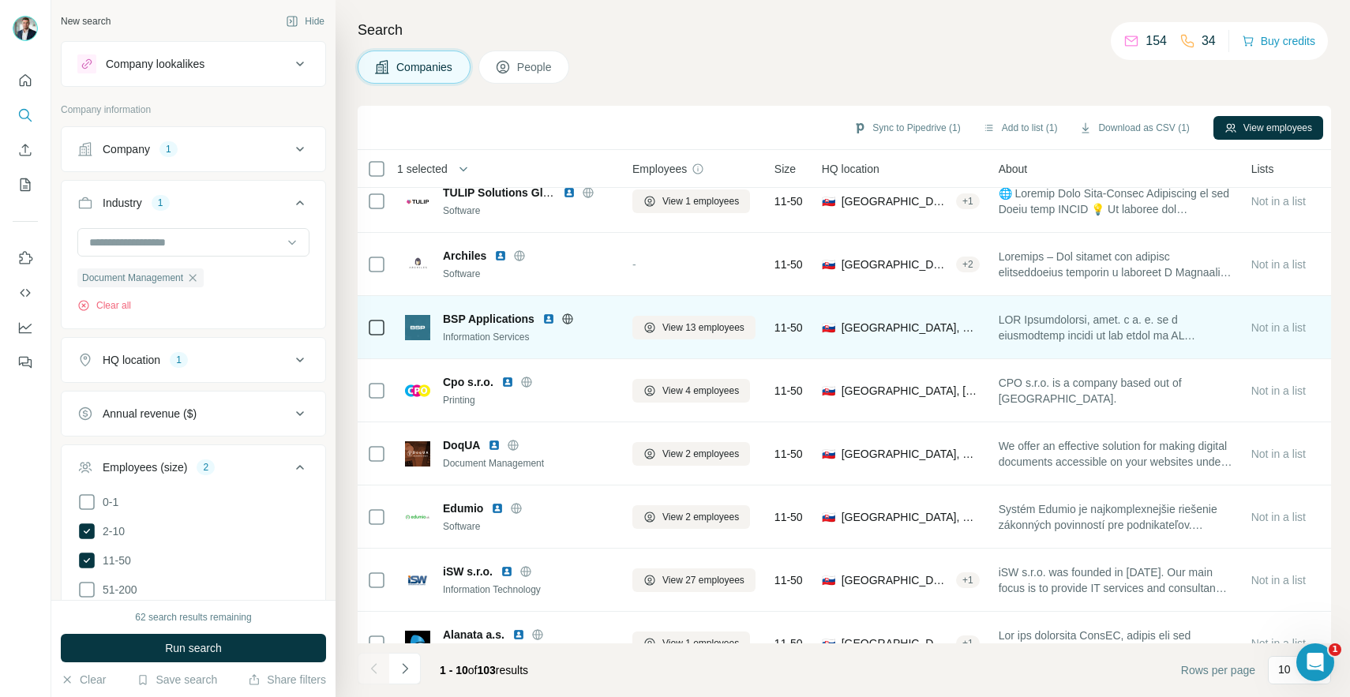
scroll to position [35, 0]
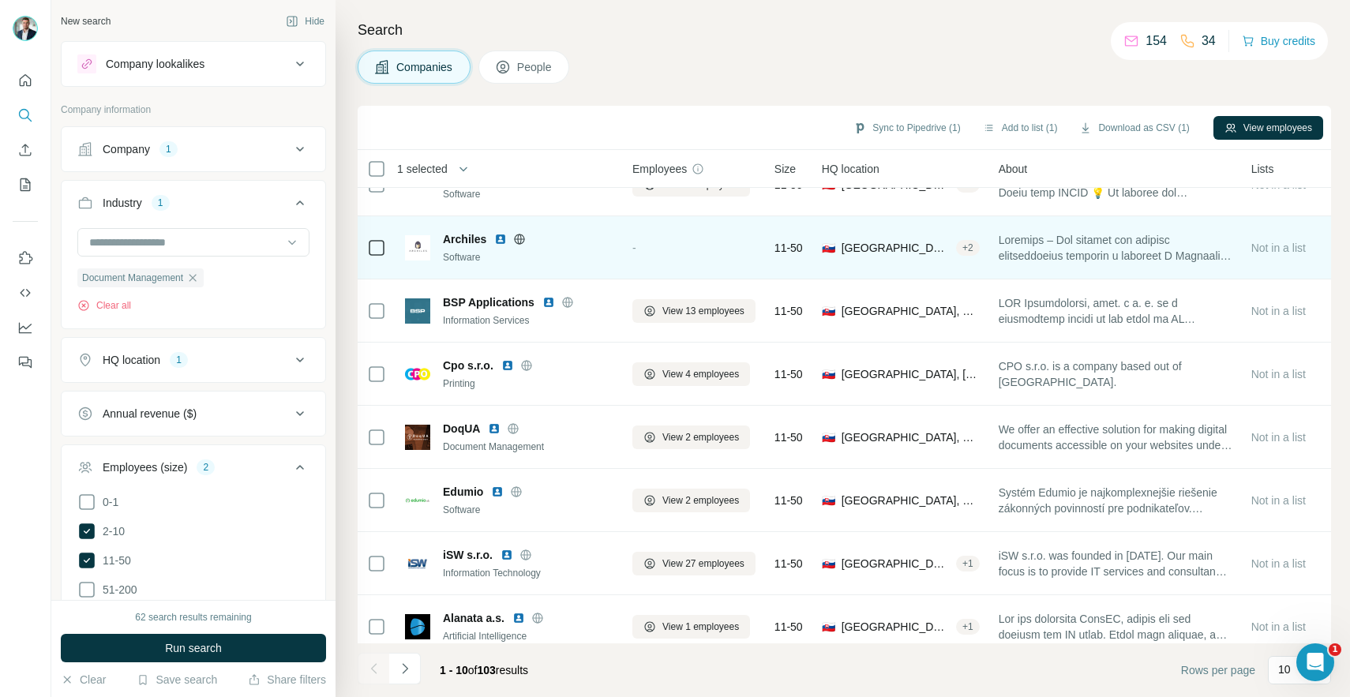
click at [519, 238] on icon at bounding box center [519, 239] width 13 height 13
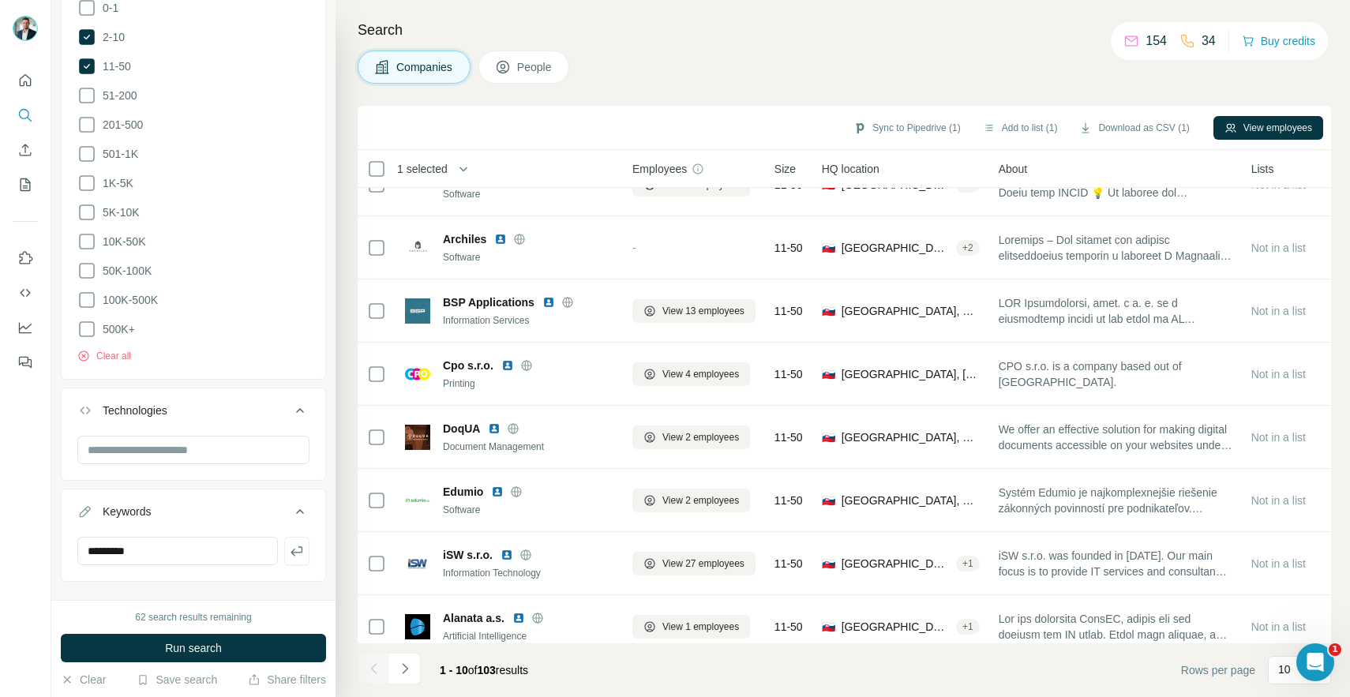
scroll to position [515, 0]
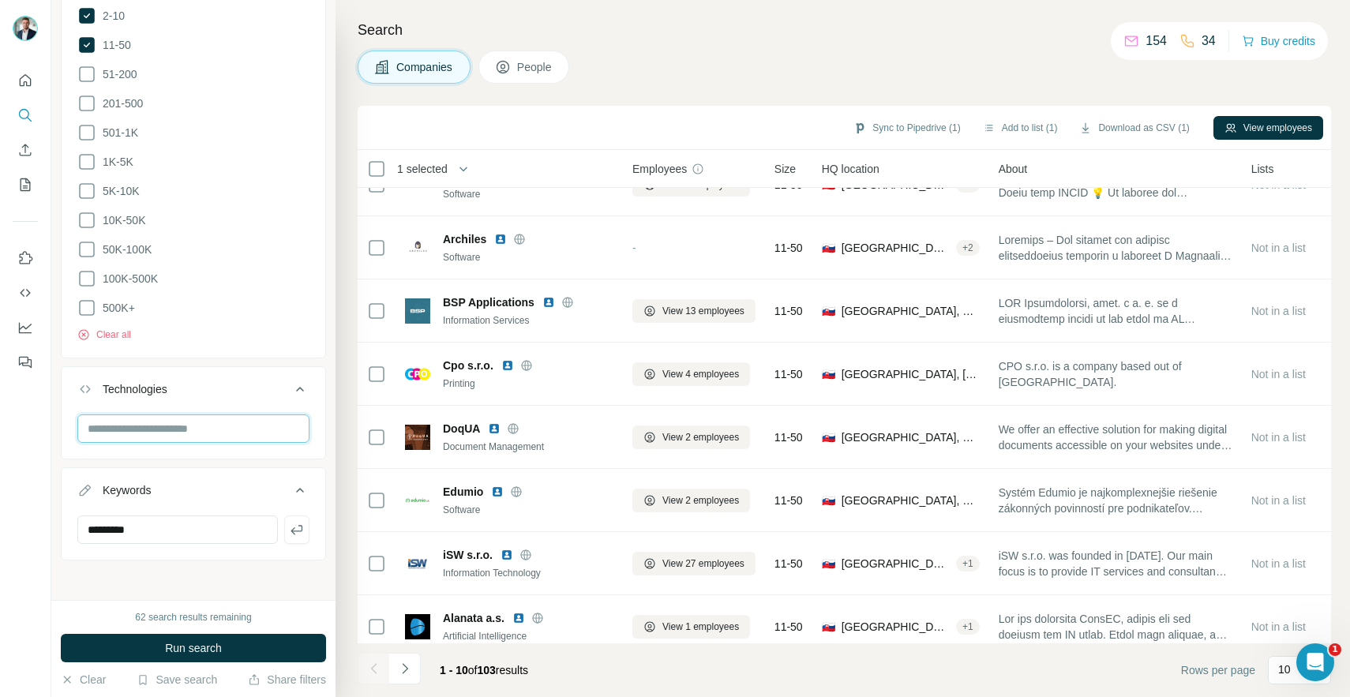
click at [163, 424] on input "text" at bounding box center [193, 428] width 232 height 28
type input "*"
drag, startPoint x: 162, startPoint y: 429, endPoint x: 27, endPoint y: 405, distance: 137.2
click at [28, 405] on div "New search Hide Company lookalikes Company information Company 1 Industry 1 Doc…" at bounding box center [675, 348] width 1350 height 697
click at [114, 419] on input "*******" at bounding box center [193, 428] width 232 height 28
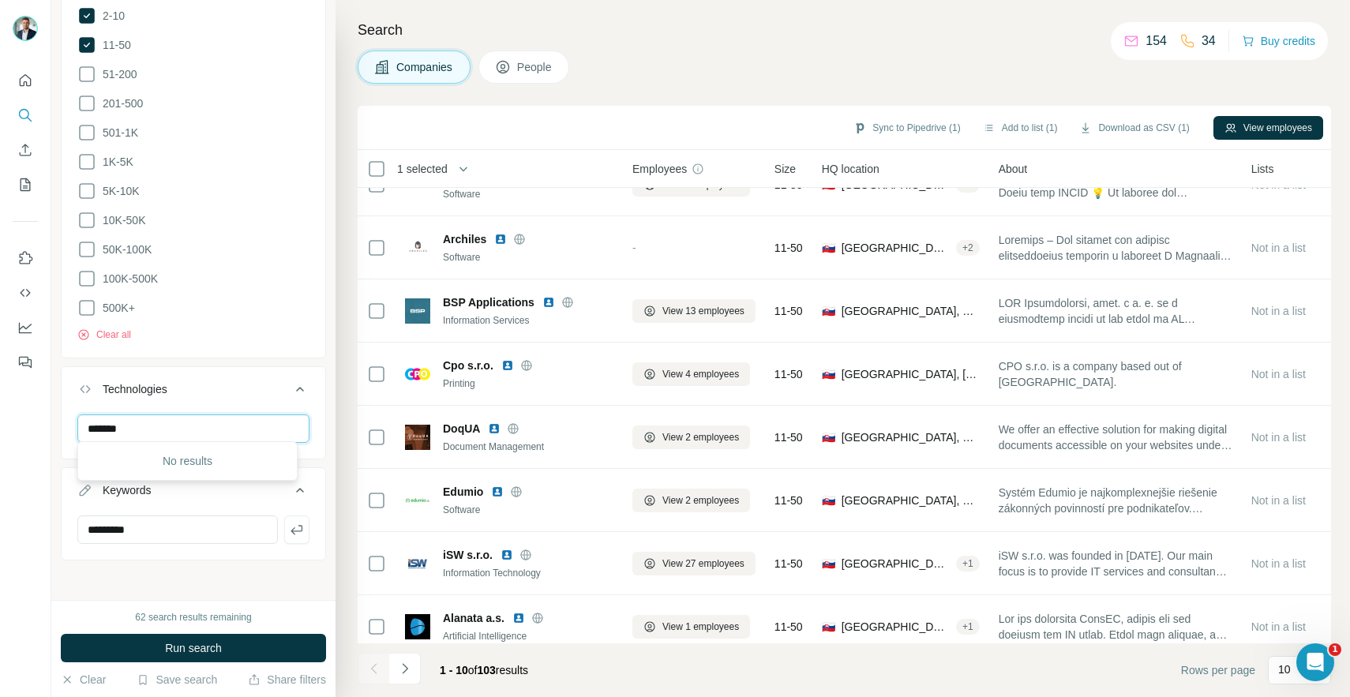
click at [109, 424] on input "*******" at bounding box center [193, 428] width 232 height 28
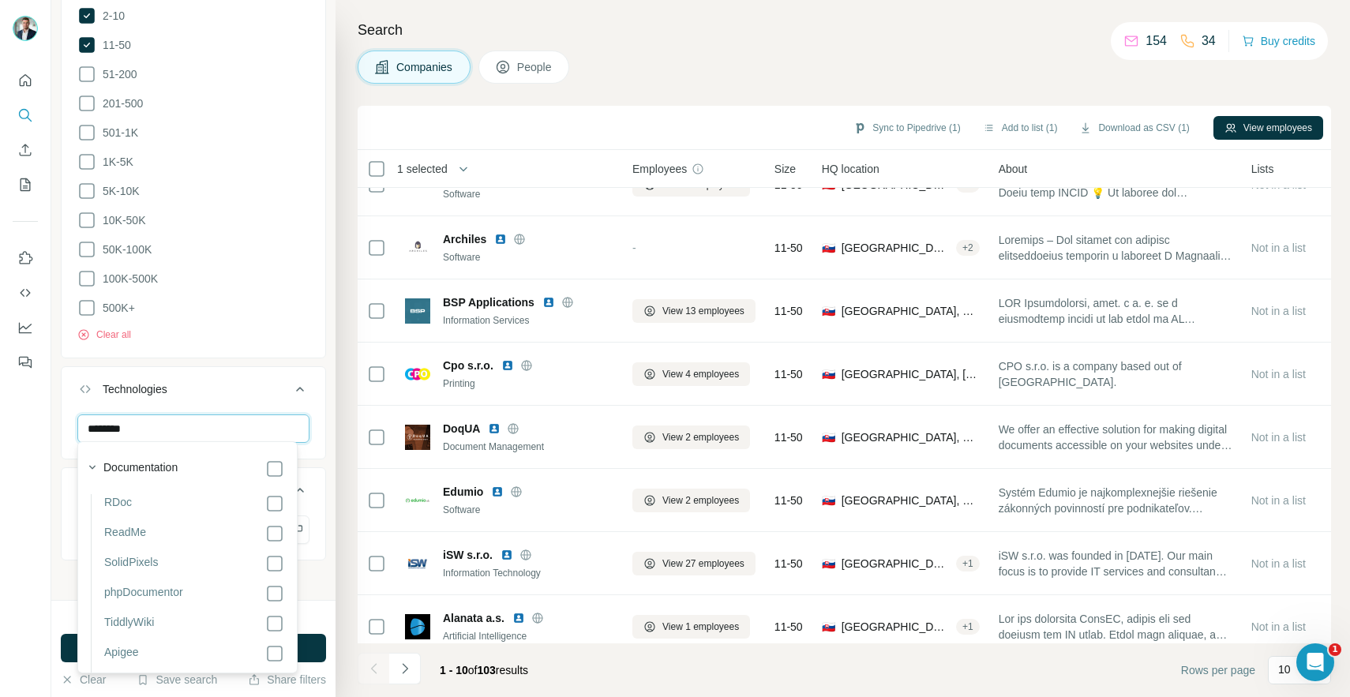
click at [175, 425] on input "********" at bounding box center [193, 428] width 232 height 28
type input "********"
click at [227, 403] on button "Technologies" at bounding box center [194, 392] width 264 height 44
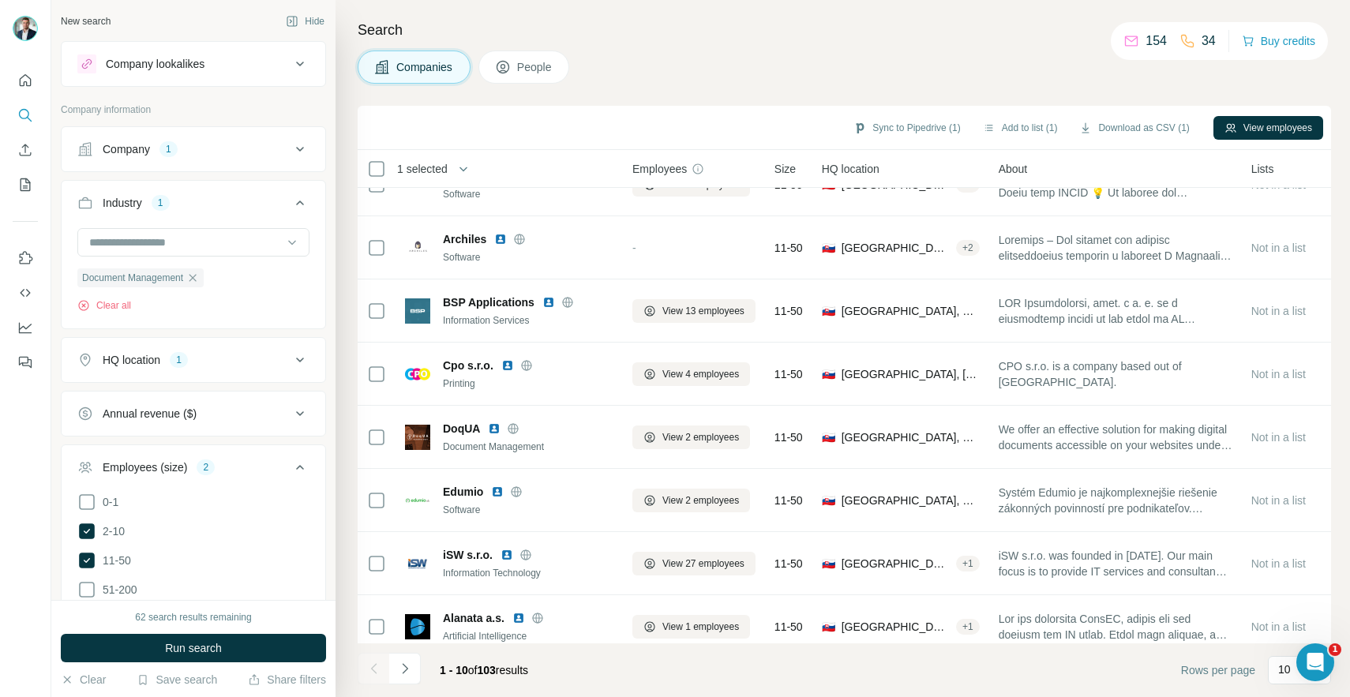
click at [246, 415] on div "Annual revenue ($)" at bounding box center [183, 414] width 213 height 16
click at [247, 415] on div "Annual revenue ($)" at bounding box center [183, 414] width 213 height 16
click at [245, 156] on div "Company 1" at bounding box center [183, 149] width 213 height 16
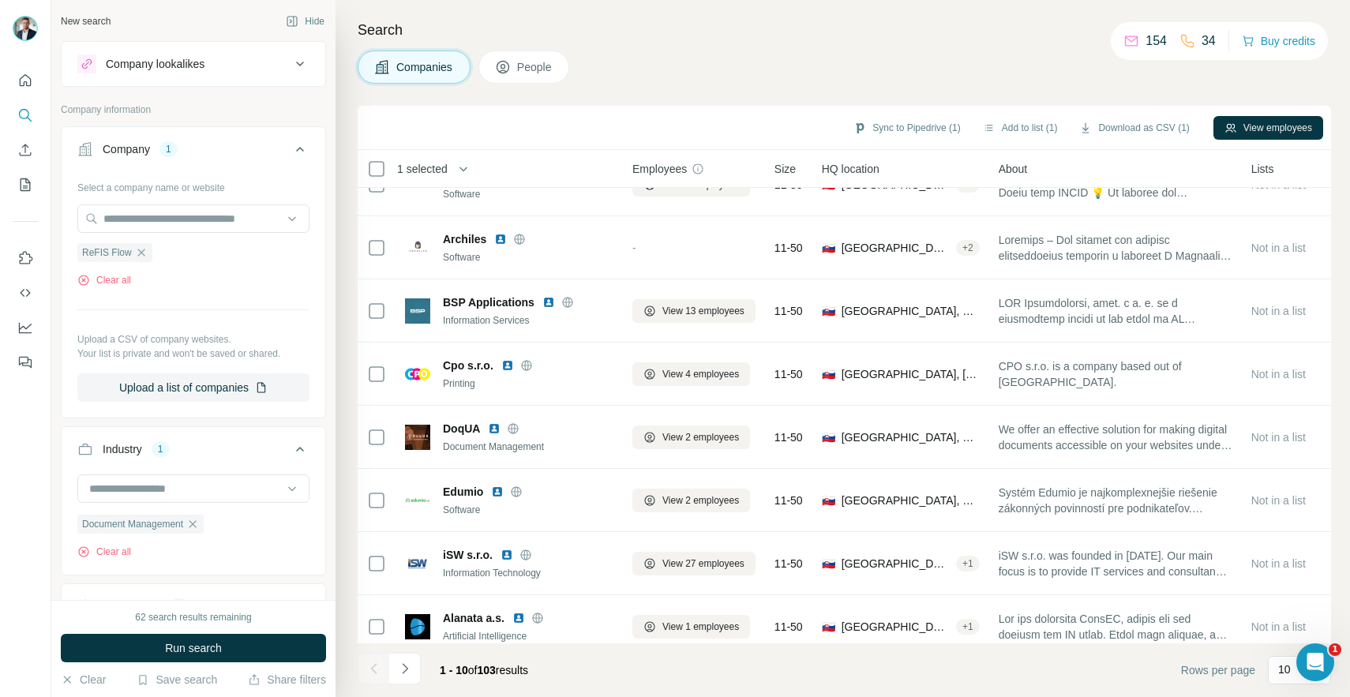
click at [245, 156] on div "Company 1" at bounding box center [183, 149] width 213 height 16
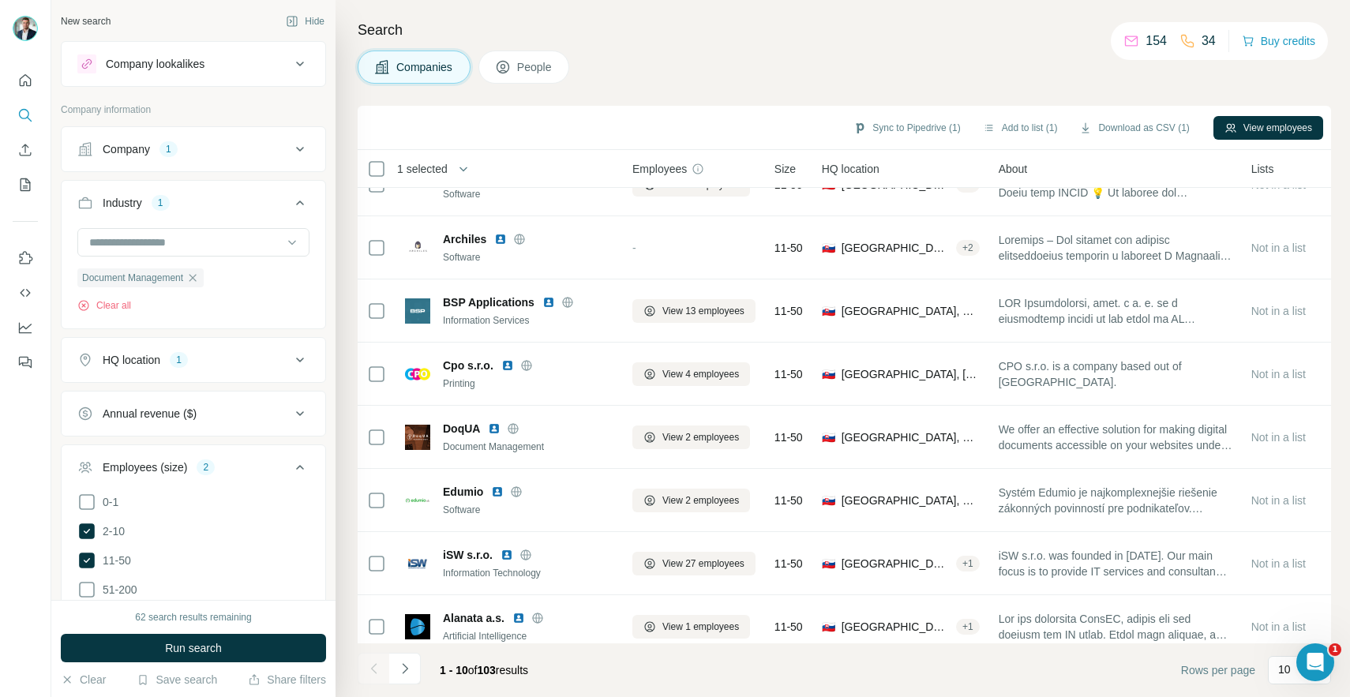
click at [290, 151] on icon at bounding box center [299, 149] width 19 height 19
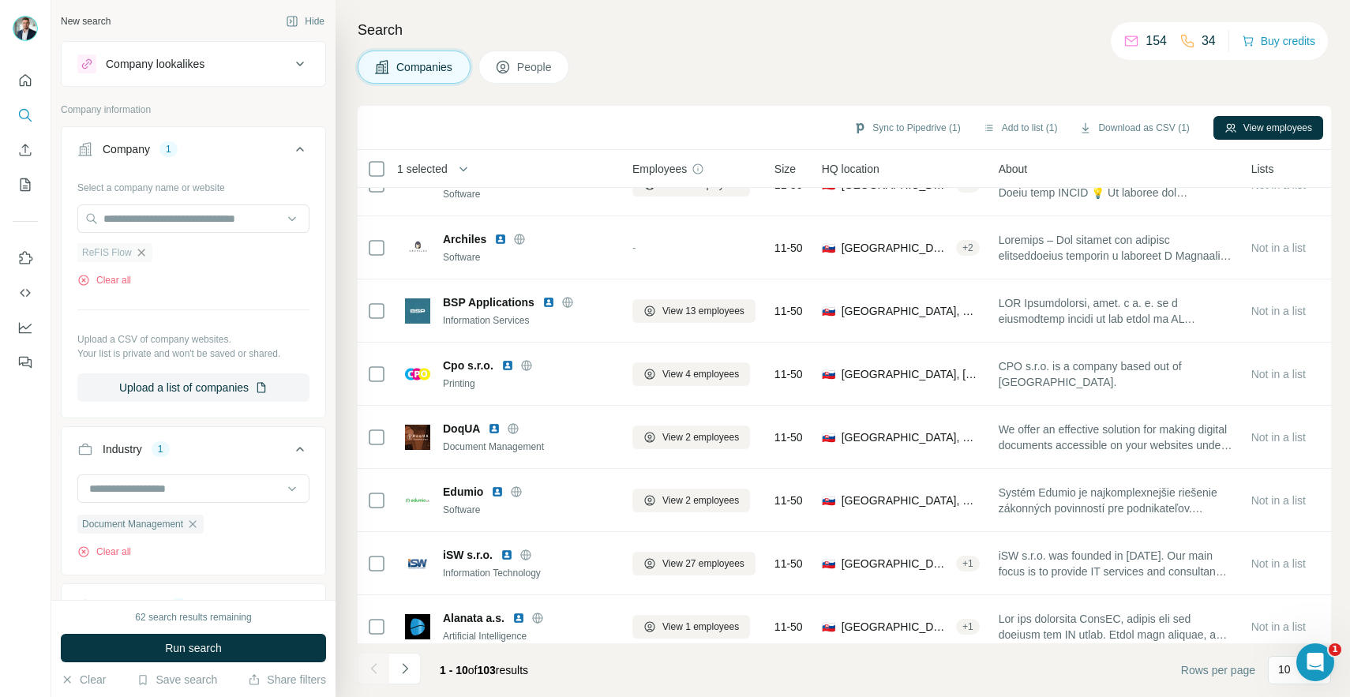
click at [144, 255] on icon "button" at bounding box center [141, 252] width 13 height 13
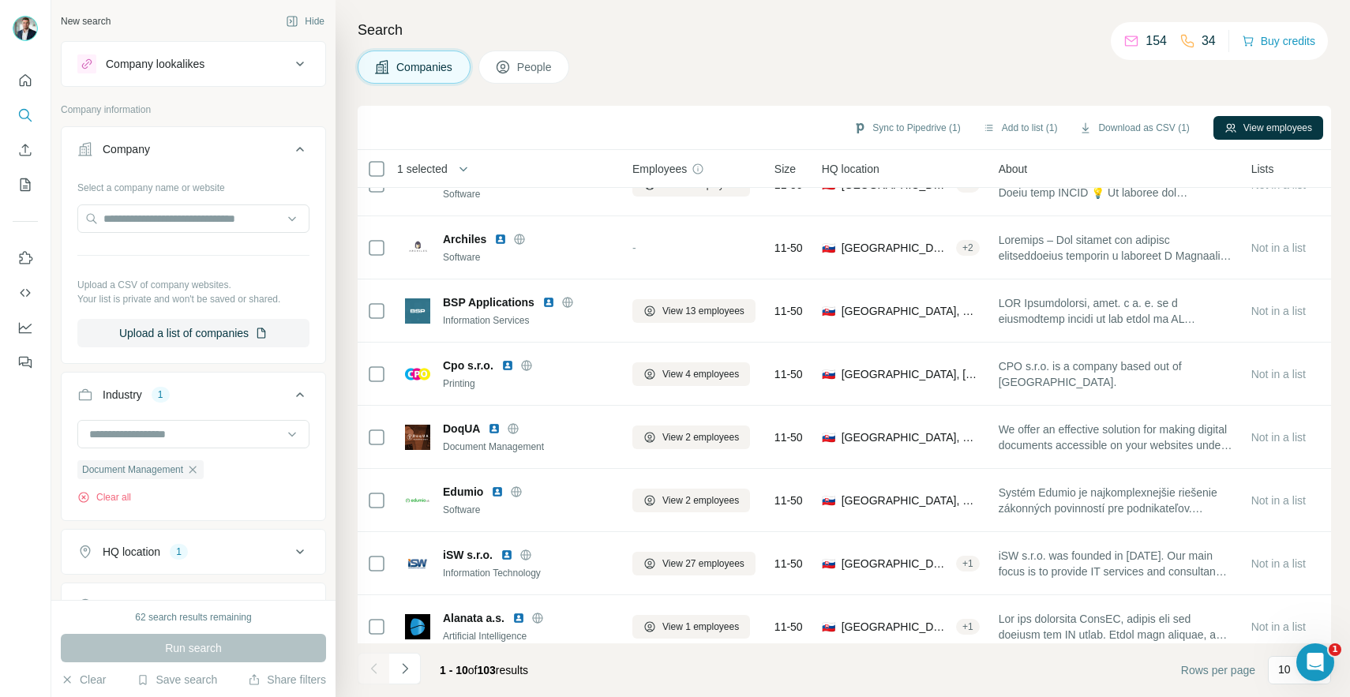
drag, startPoint x: 285, startPoint y: 152, endPoint x: 314, endPoint y: 137, distance: 32.8
click at [290, 152] on icon at bounding box center [299, 149] width 19 height 19
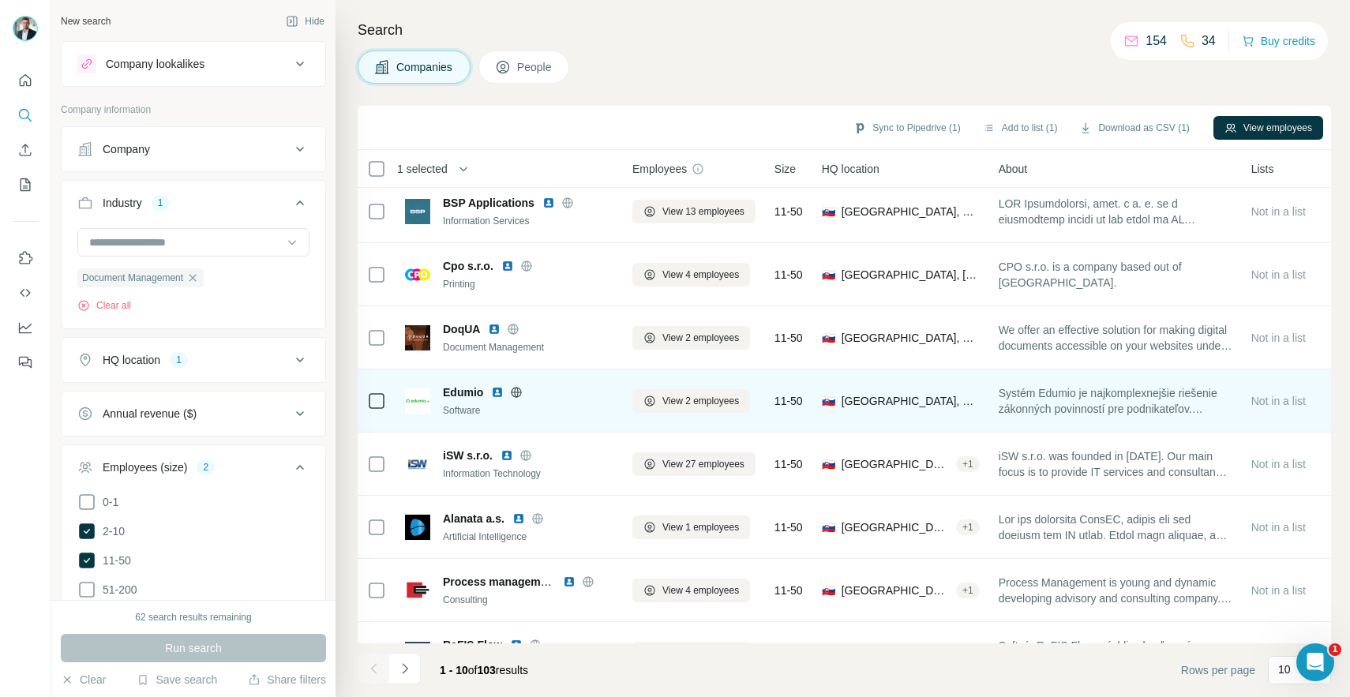
scroll to position [185, 0]
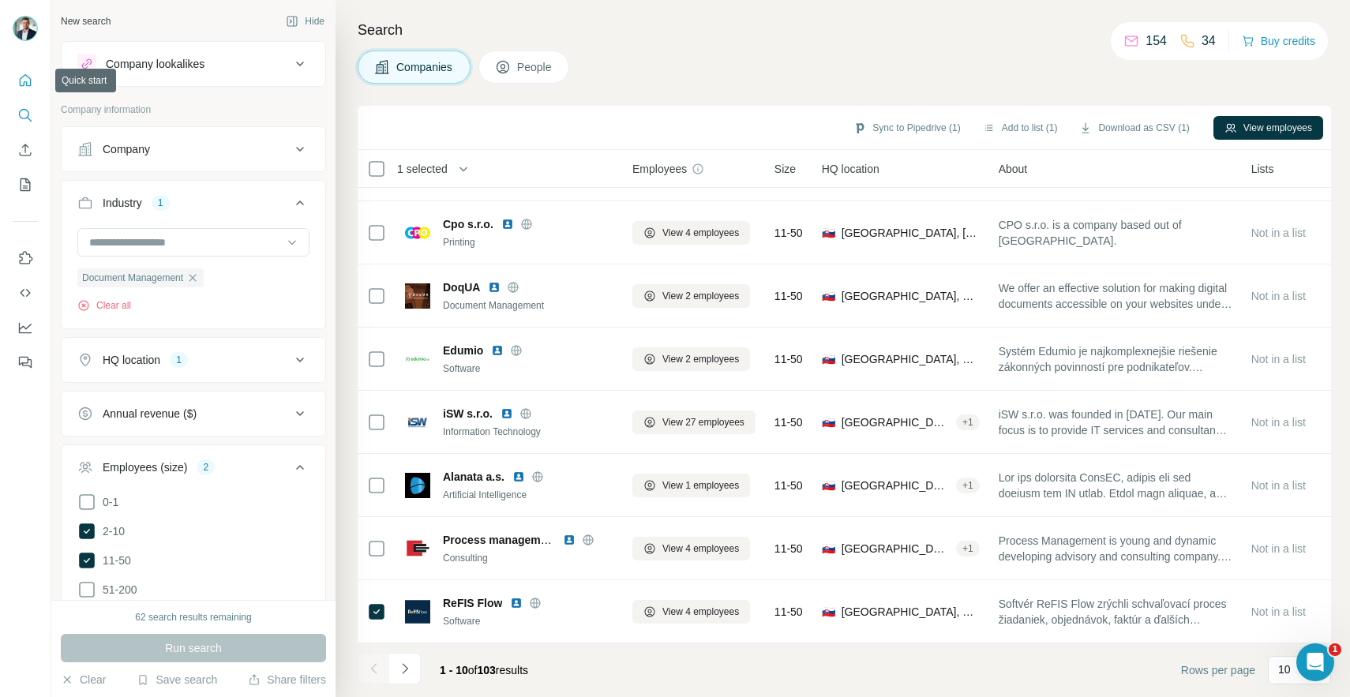
click at [26, 84] on icon "Quick start" at bounding box center [26, 80] width 12 height 12
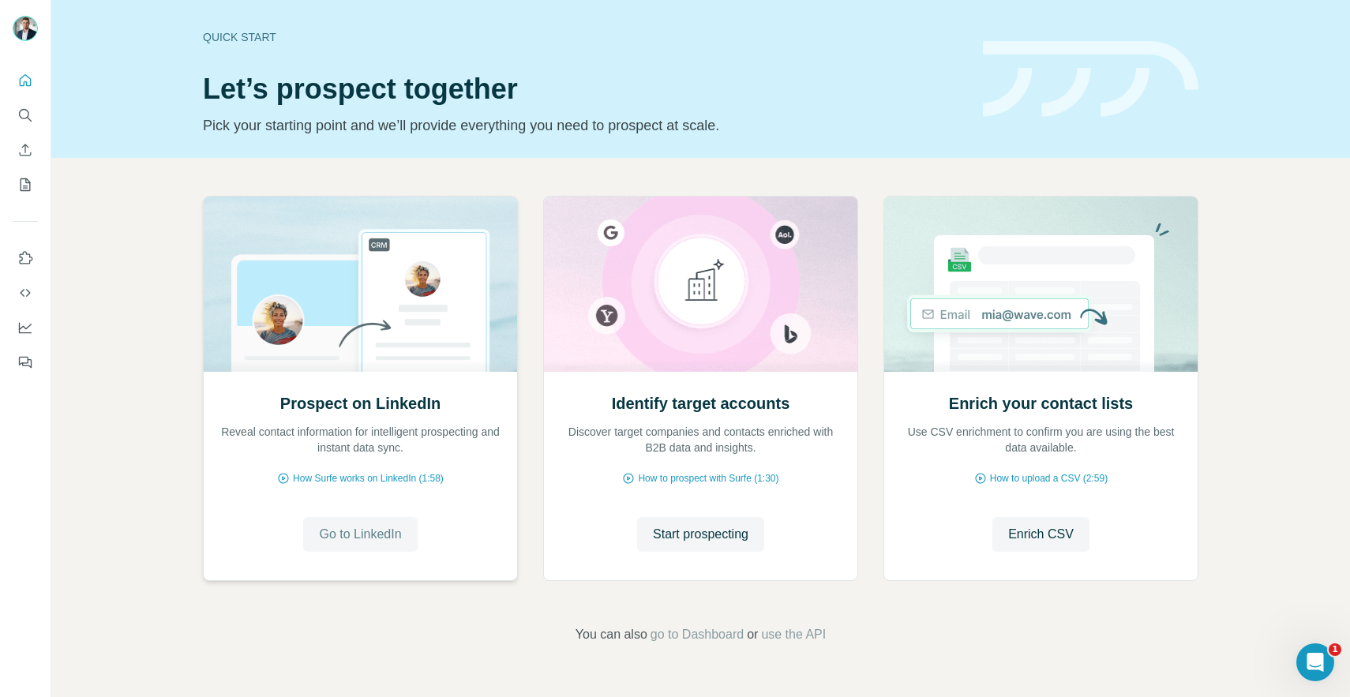
click at [373, 537] on span "Go to LinkedIn" at bounding box center [360, 534] width 82 height 19
click at [1076, 535] on button "Enrich CSV" at bounding box center [1040, 534] width 97 height 35
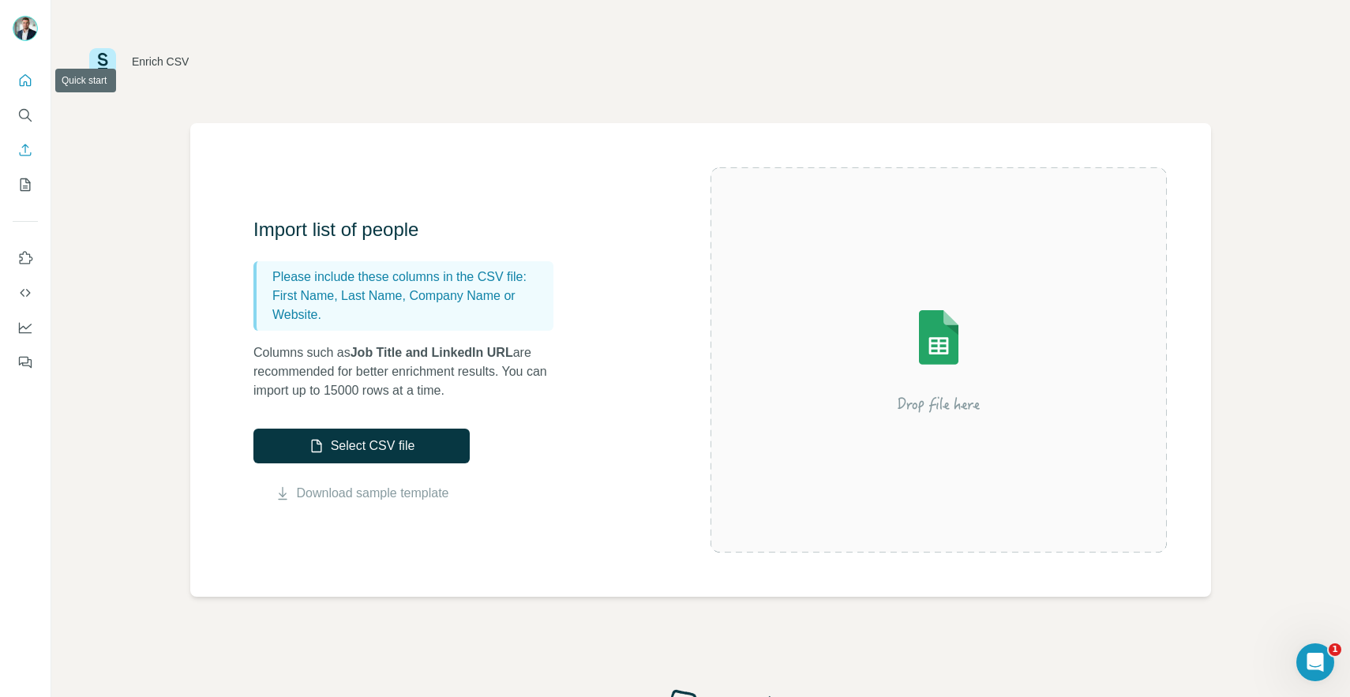
click at [28, 86] on icon "Quick start" at bounding box center [25, 81] width 16 height 16
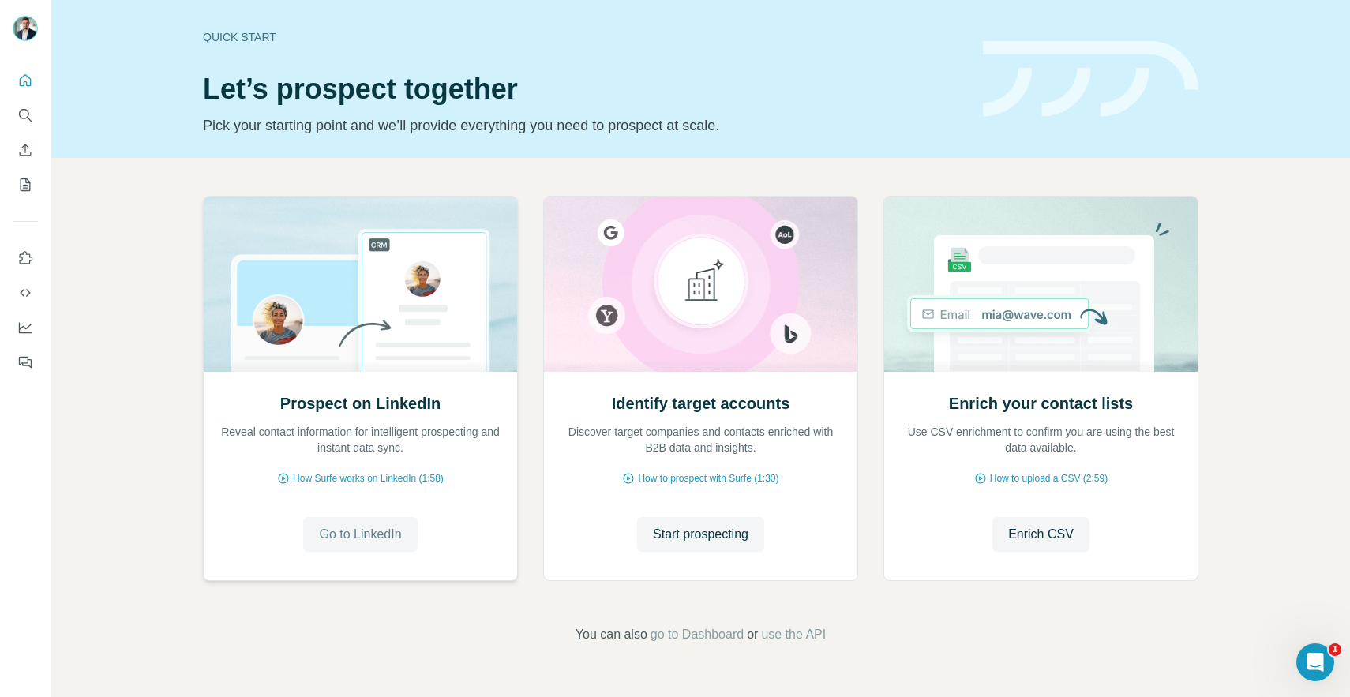
click at [354, 545] on button "Go to LinkedIn" at bounding box center [360, 534] width 114 height 35
click at [748, 534] on span "Start prospecting" at bounding box center [700, 534] width 95 height 19
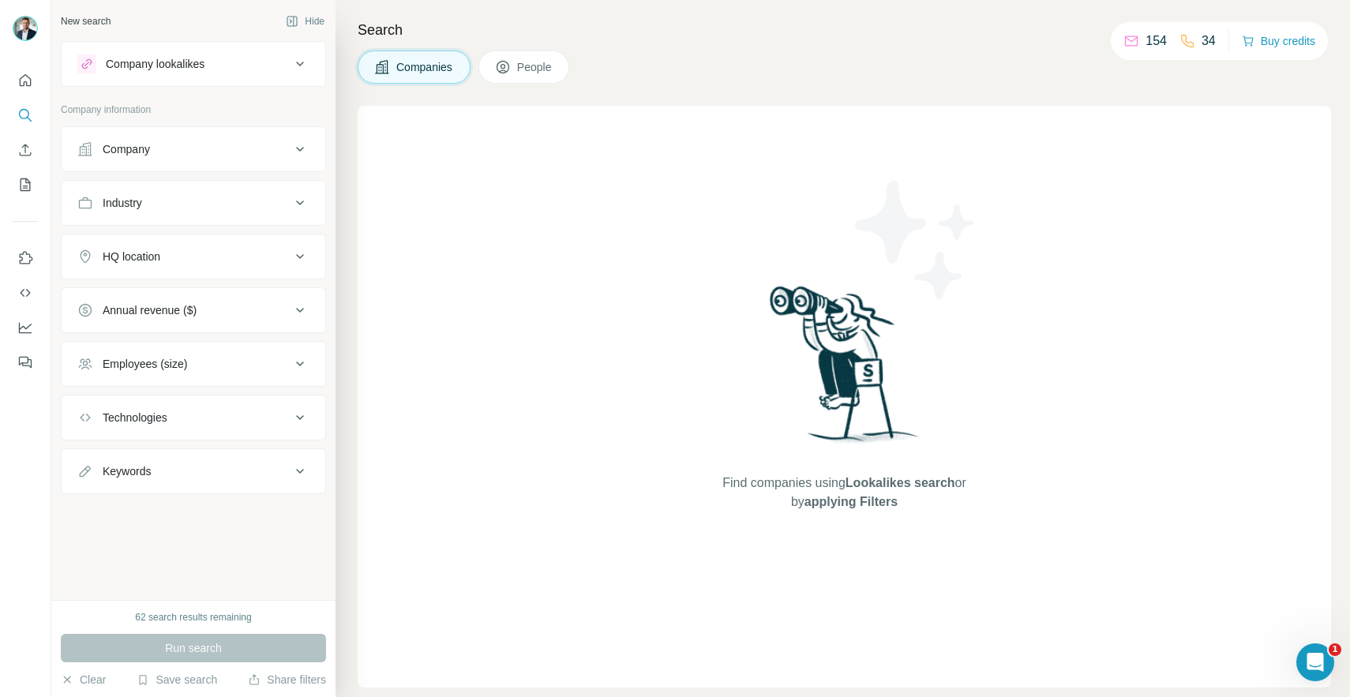
click at [163, 206] on div "Industry" at bounding box center [183, 203] width 213 height 16
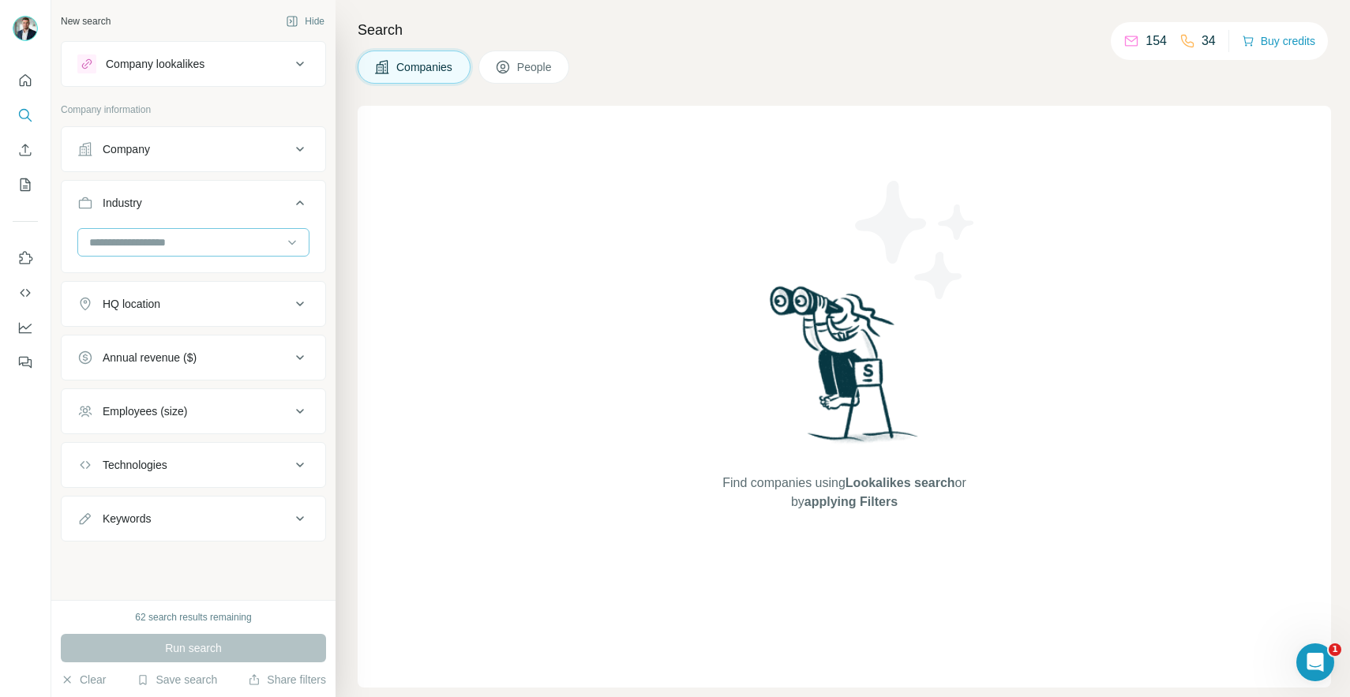
click at [169, 251] on div at bounding box center [185, 242] width 195 height 27
type input "*"
click at [515, 495] on div "Find companies using Lookalikes search or by applying Filters" at bounding box center [844, 397] width 973 height 582
click at [305, 467] on icon at bounding box center [299, 464] width 19 height 19
click at [221, 497] on input "text" at bounding box center [193, 504] width 232 height 28
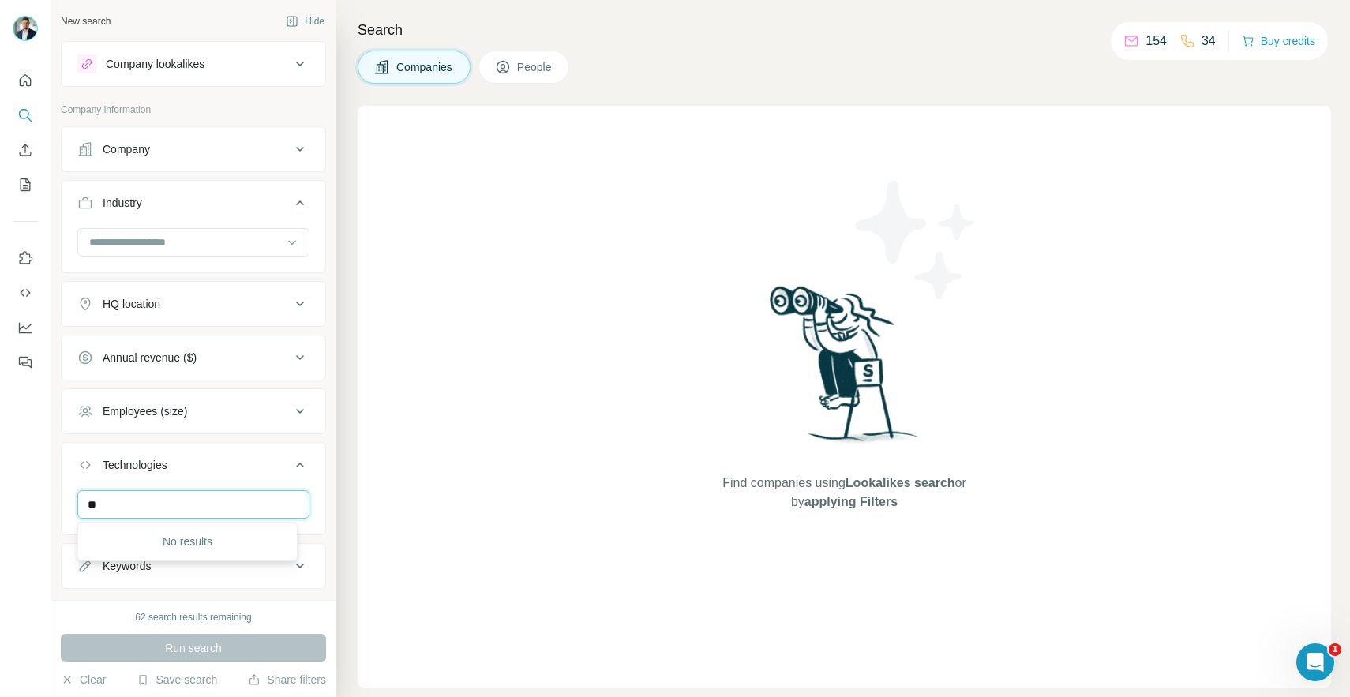
type input "*"
click at [189, 234] on input at bounding box center [185, 242] width 195 height 17
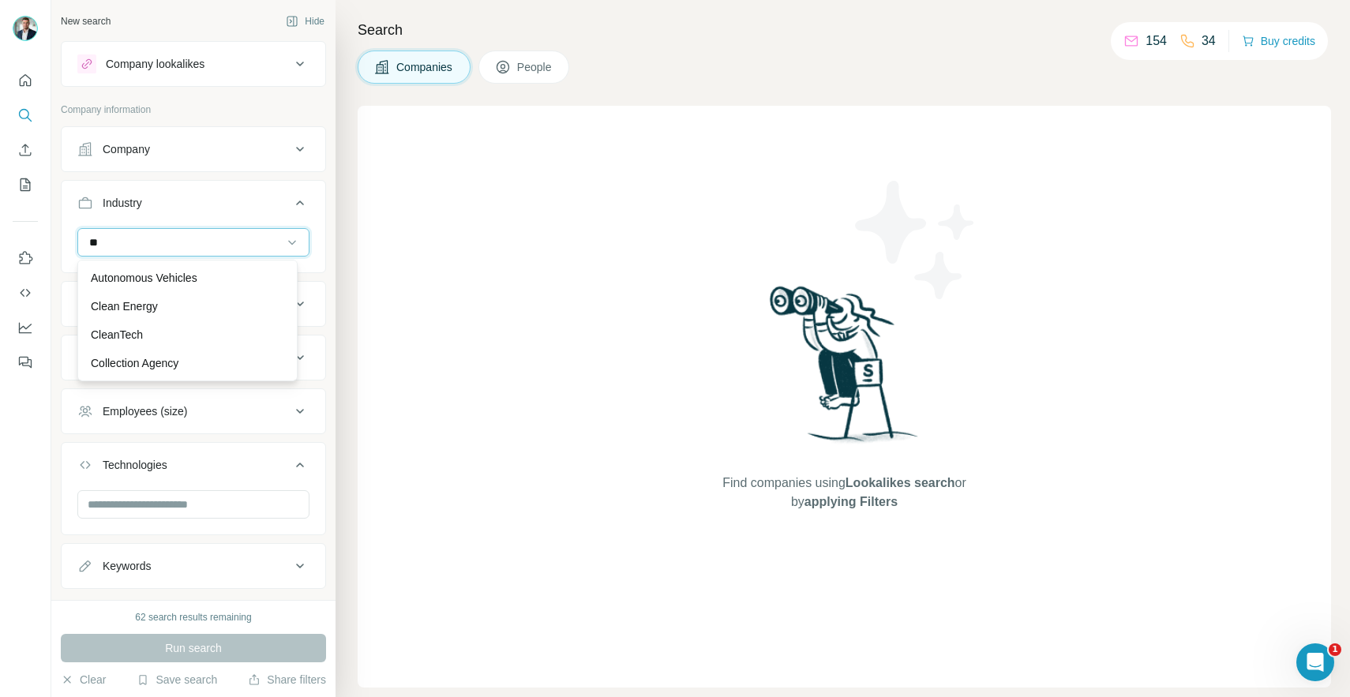
type input "*"
click at [461, 601] on div "Find companies using Lookalikes search or by applying Filters" at bounding box center [844, 397] width 973 height 582
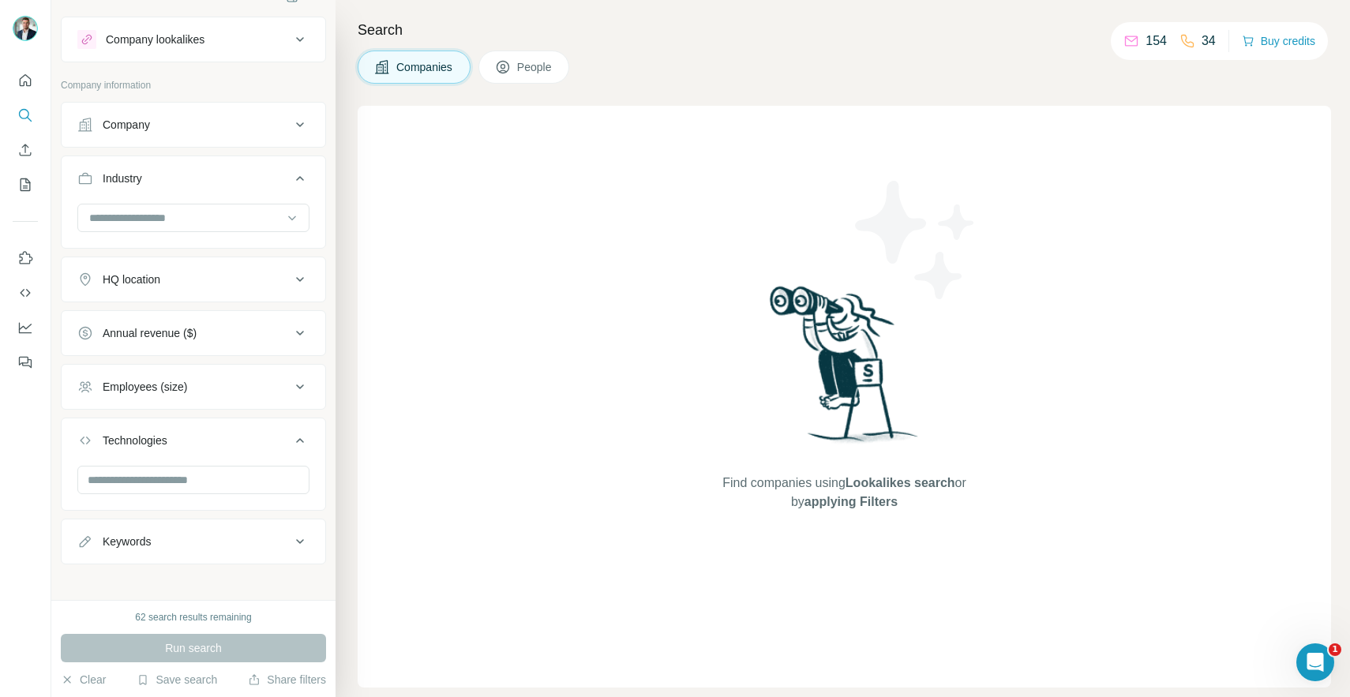
scroll to position [33, 0]
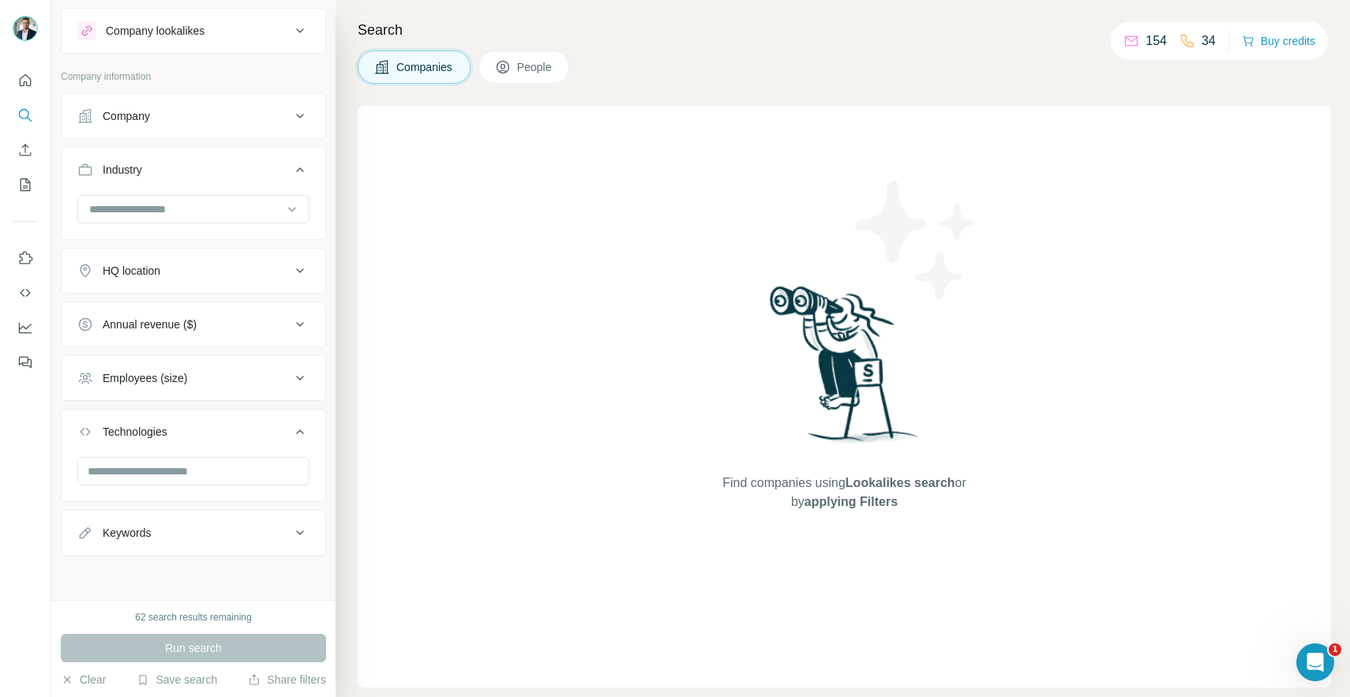
click at [244, 379] on div "Employees (size)" at bounding box center [183, 378] width 213 height 16
click at [456, 385] on div "Find companies using Lookalikes search or by applying Filters" at bounding box center [844, 397] width 973 height 582
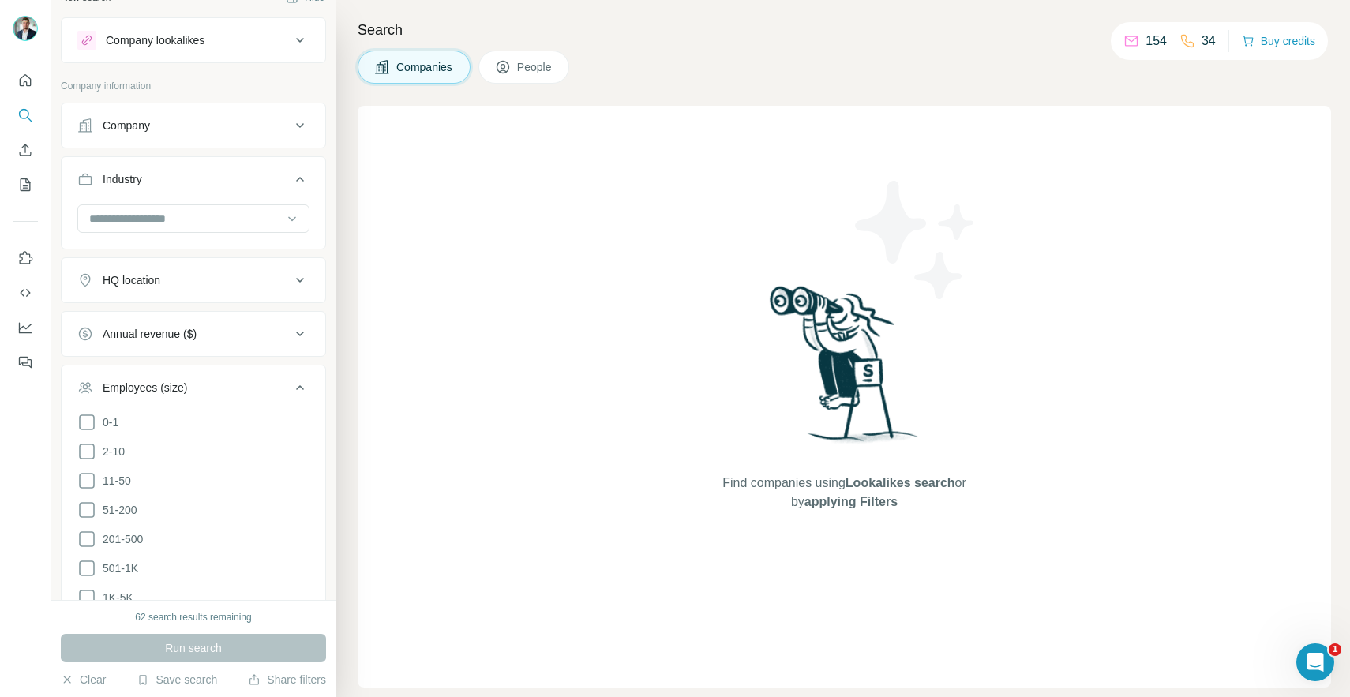
scroll to position [0, 0]
